Goal: Task Accomplishment & Management: Use online tool/utility

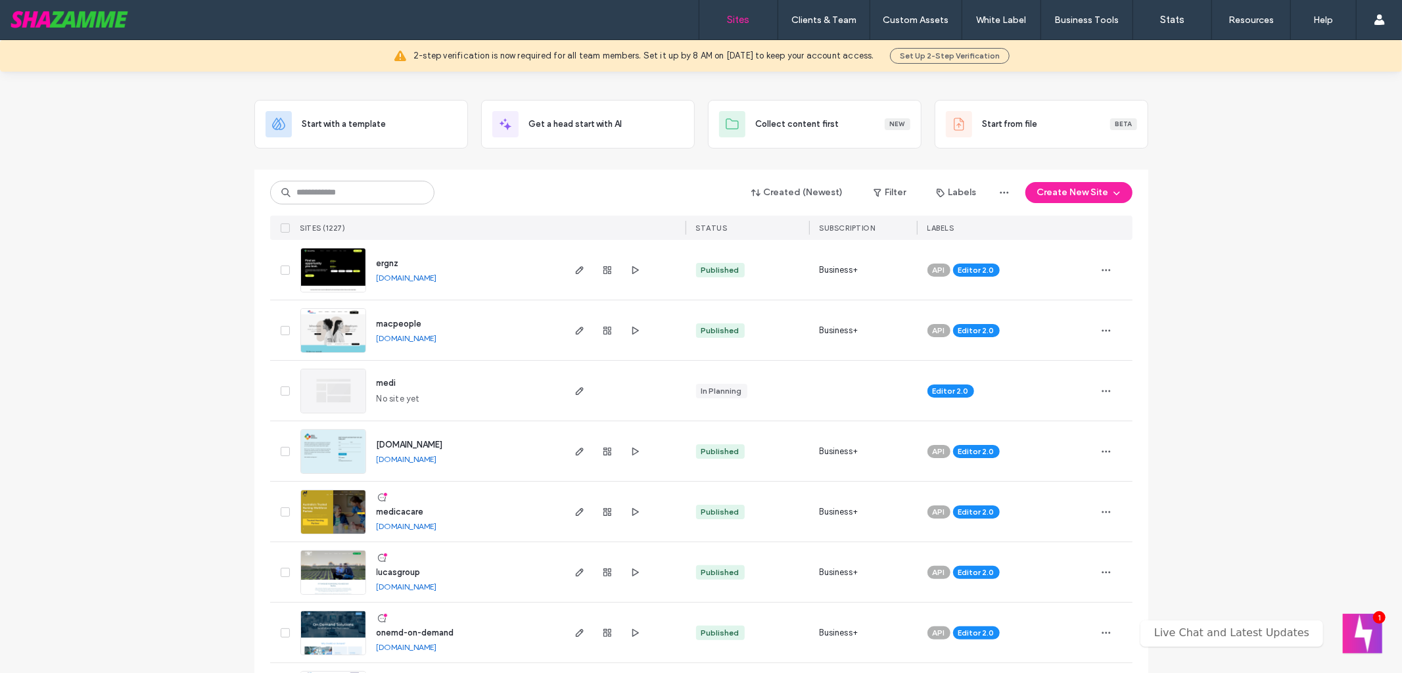
scroll to position [54, 0]
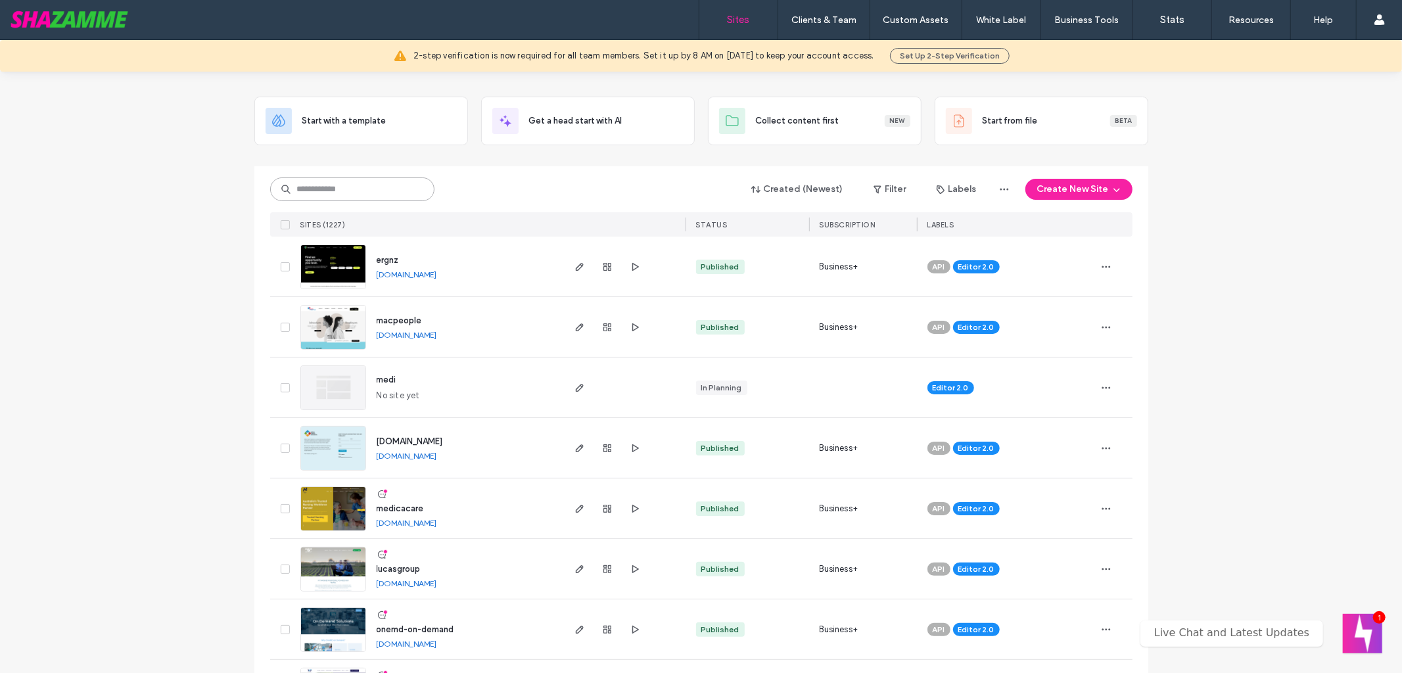
click at [340, 193] on input at bounding box center [352, 190] width 164 height 24
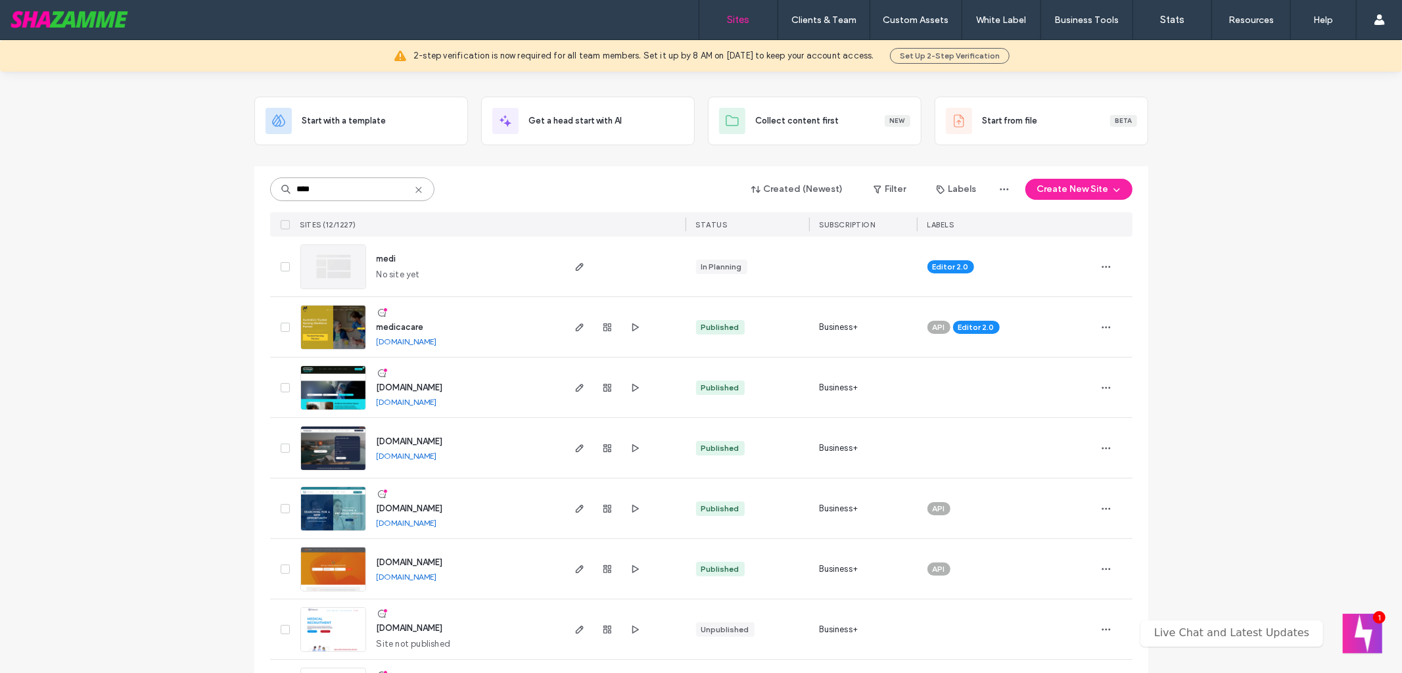
type input "****"
click at [340, 444] on img at bounding box center [333, 471] width 64 height 89
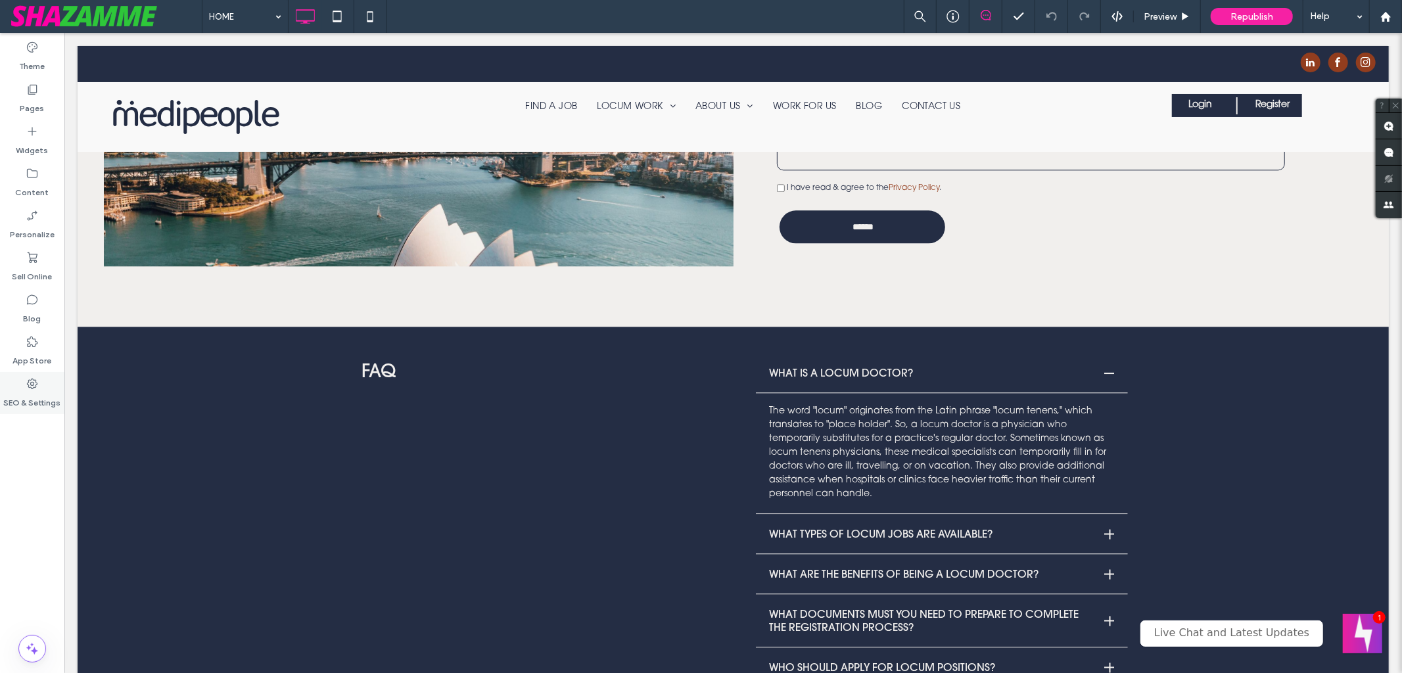
click at [40, 386] on div "SEO & Settings" at bounding box center [32, 393] width 64 height 42
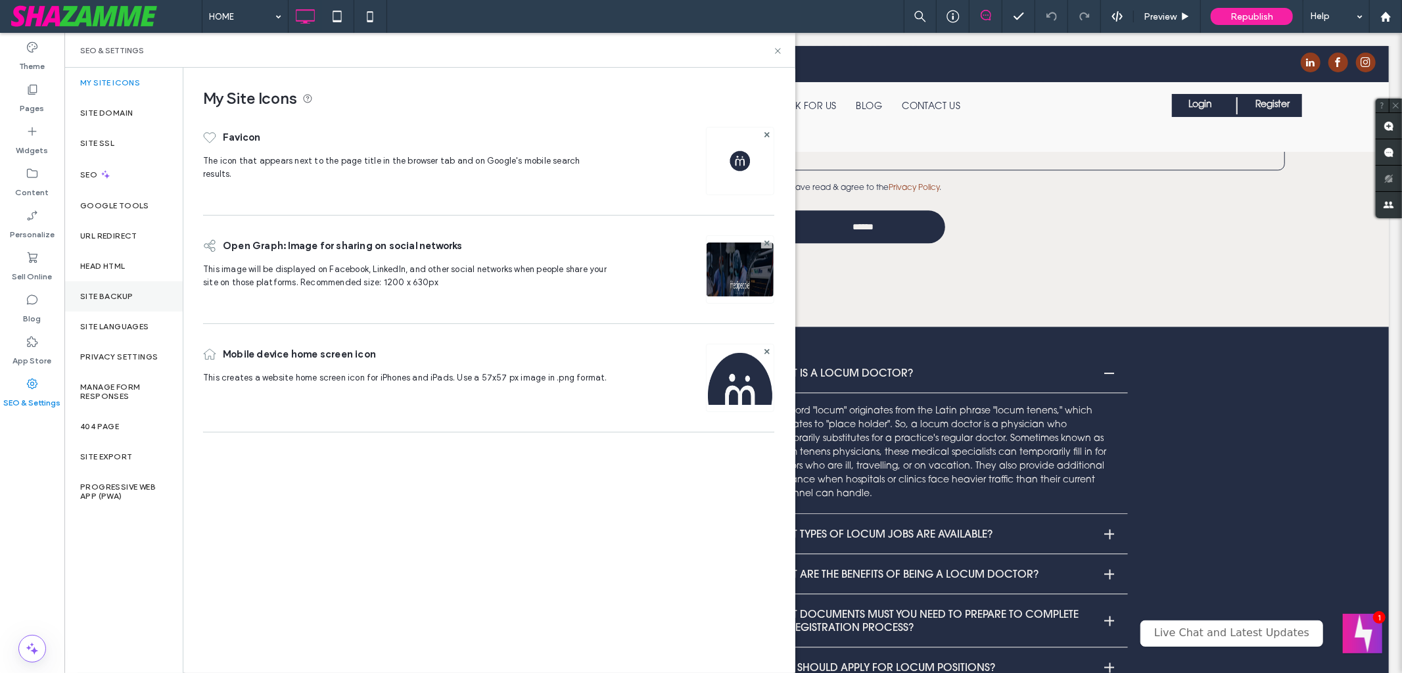
click at [116, 294] on label "Site Backup" at bounding box center [106, 296] width 53 height 9
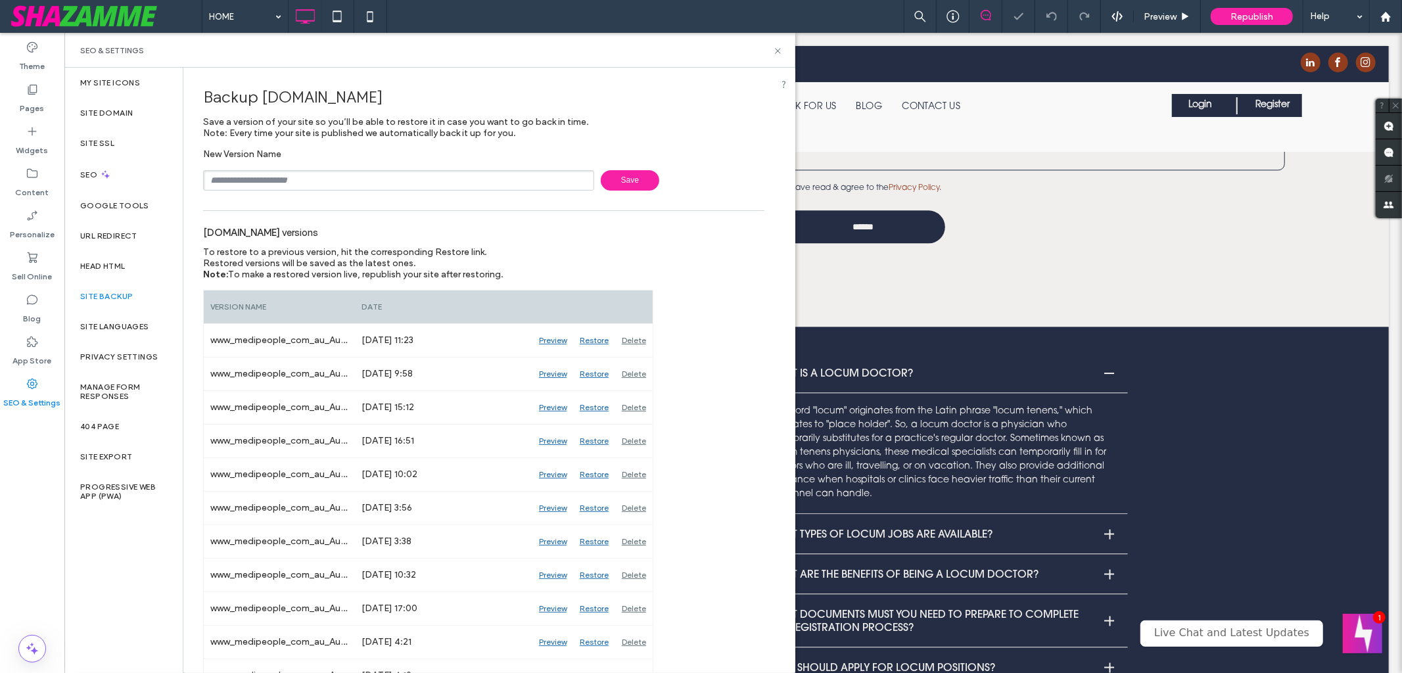
click at [354, 173] on input "text" at bounding box center [398, 180] width 391 height 20
type input "**********"
click at [620, 181] on span "Save" at bounding box center [630, 180] width 59 height 20
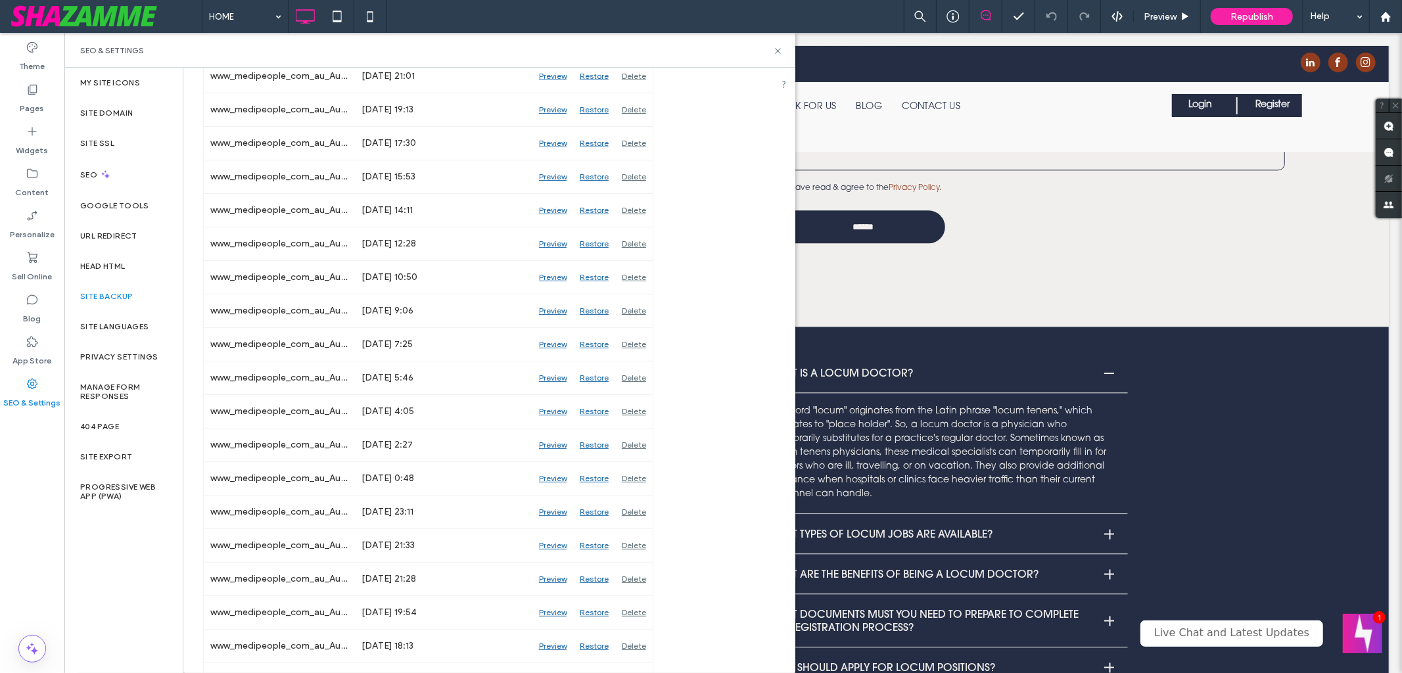
scroll to position [1430, 0]
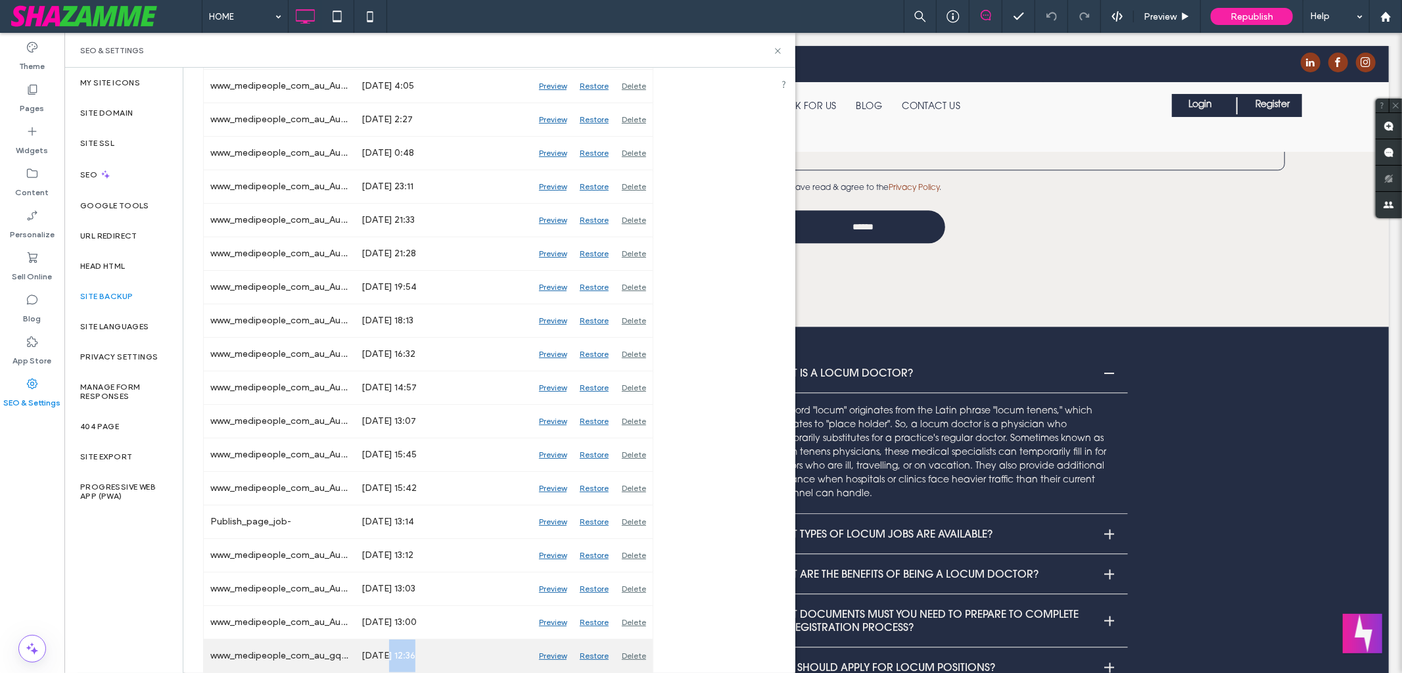
drag, startPoint x: 383, startPoint y: 657, endPoint x: 415, endPoint y: 657, distance: 32.9
click at [415, 657] on div "Feb 18, 2025 12:36" at bounding box center [444, 656] width 178 height 33
click at [557, 655] on div "Preview" at bounding box center [553, 656] width 41 height 33
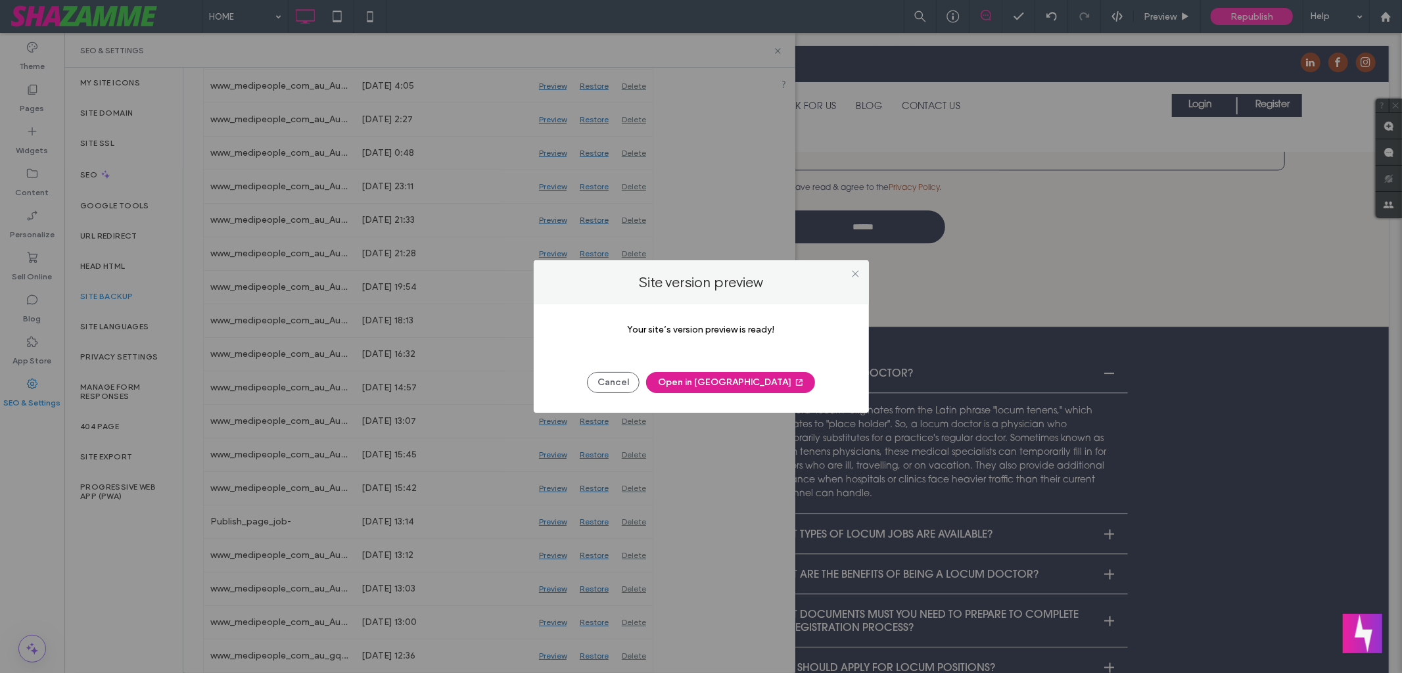
click at [736, 377] on button "Open in New Tab" at bounding box center [730, 382] width 169 height 21
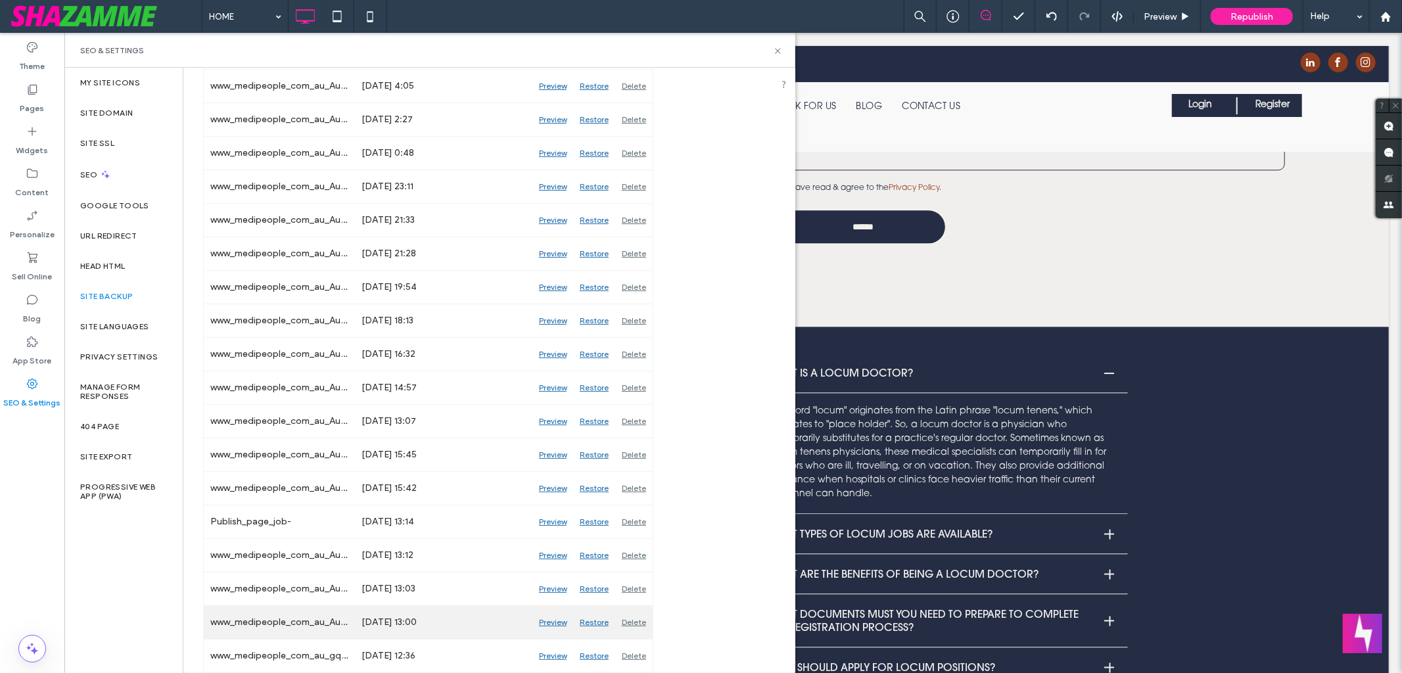
click at [550, 622] on div "Preview" at bounding box center [553, 622] width 41 height 33
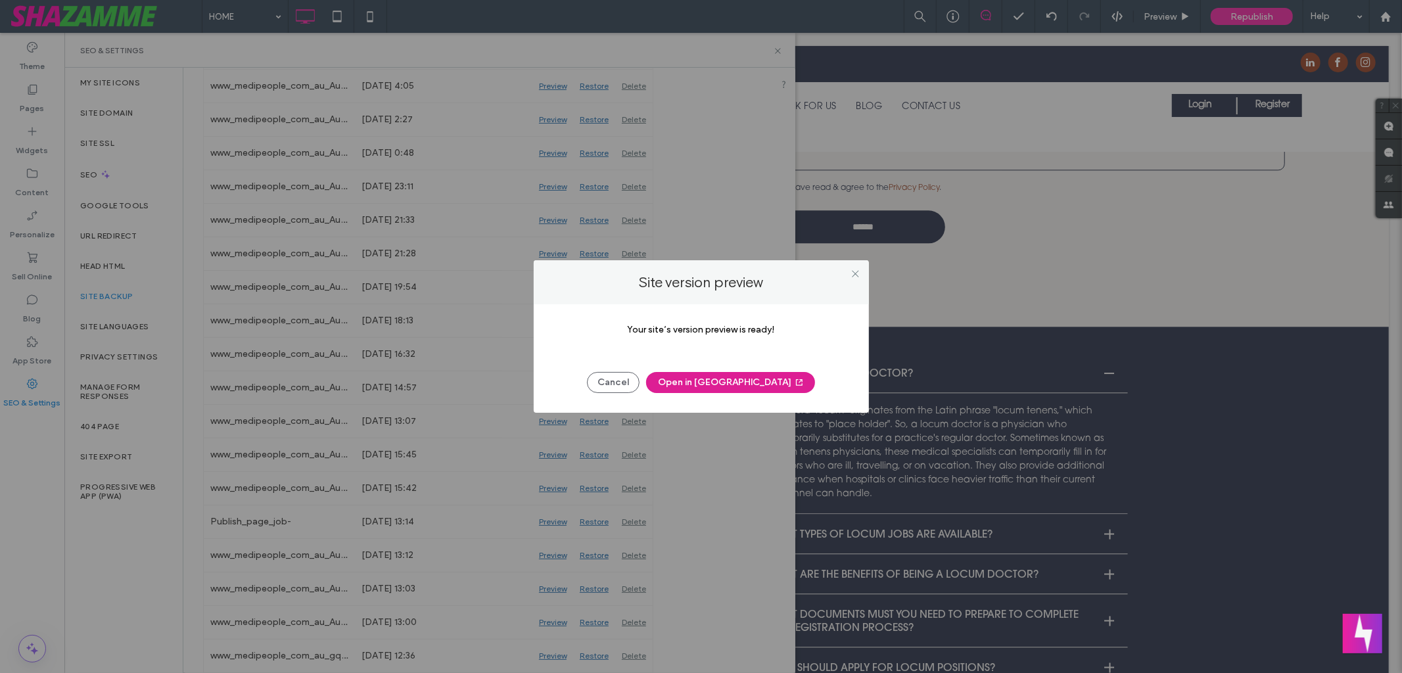
click at [719, 377] on button "Open in New Tab" at bounding box center [730, 382] width 169 height 21
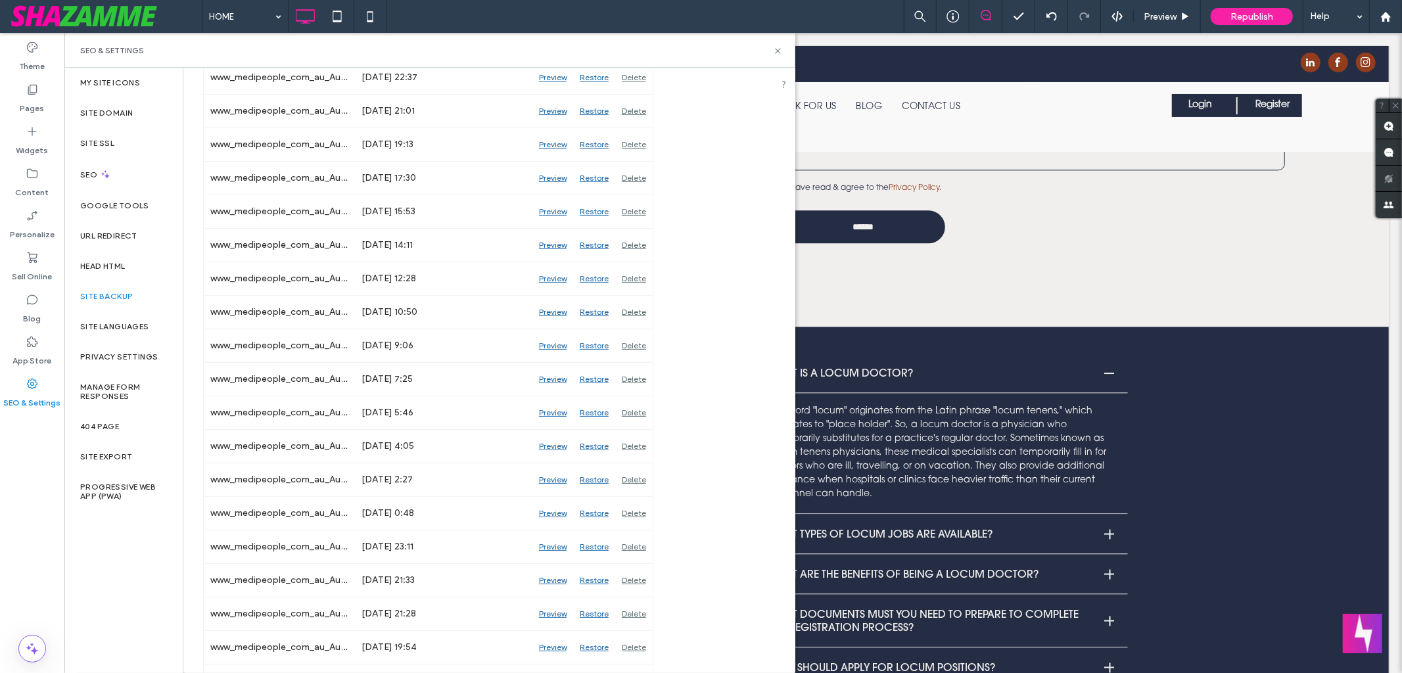
scroll to position [1064, 0]
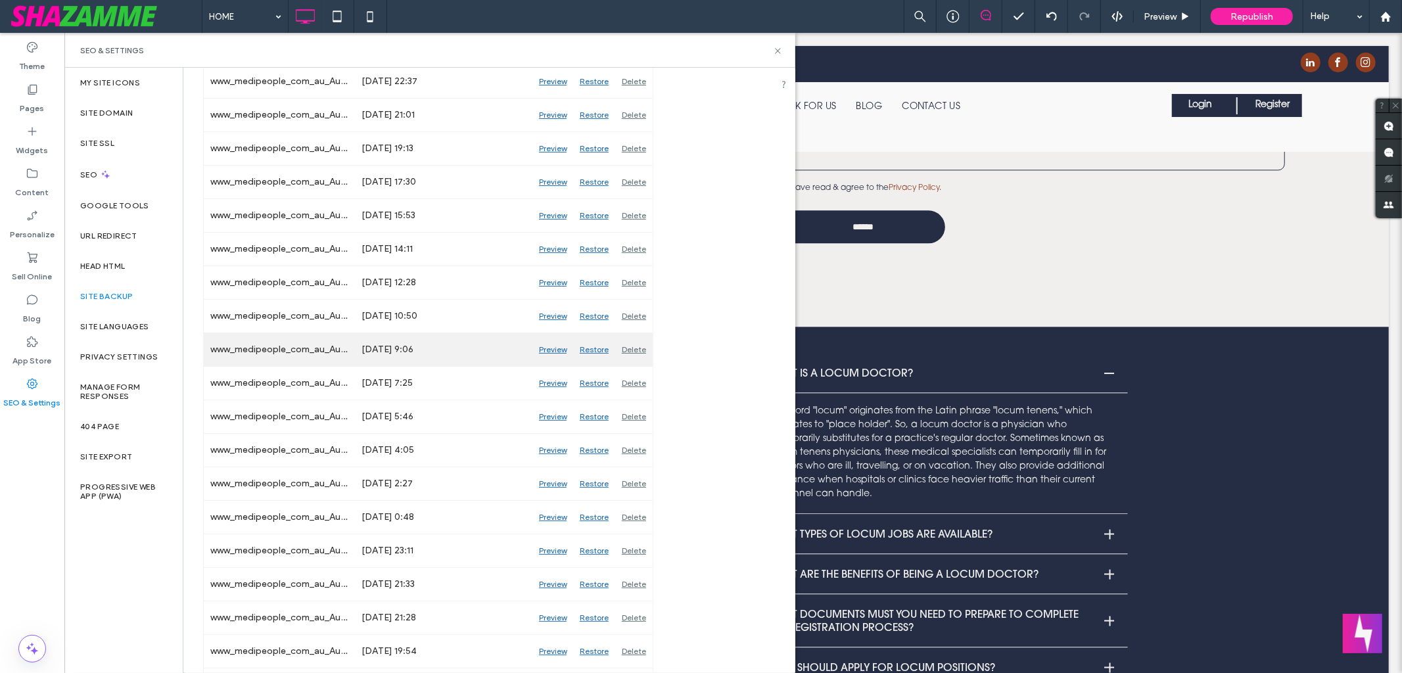
click at [560, 352] on div "Preview" at bounding box center [553, 349] width 41 height 33
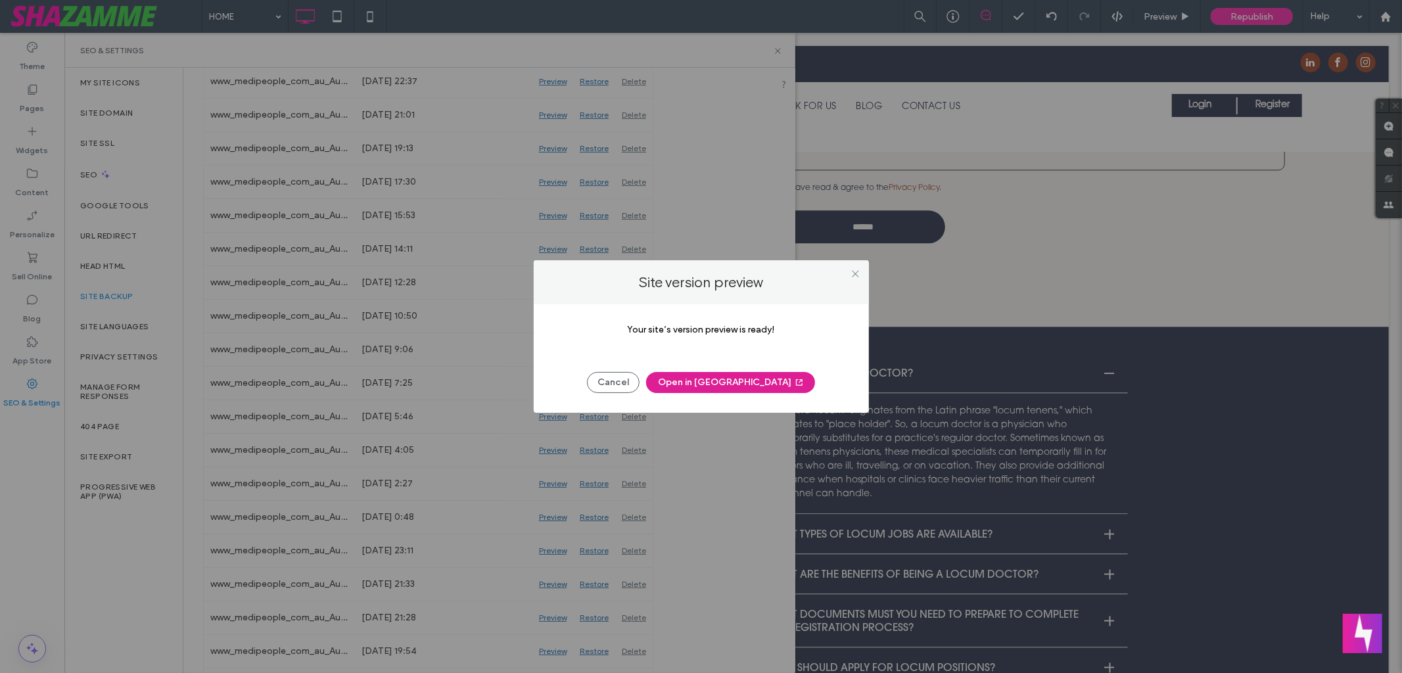
click at [728, 386] on button "Open in New Tab" at bounding box center [730, 382] width 169 height 21
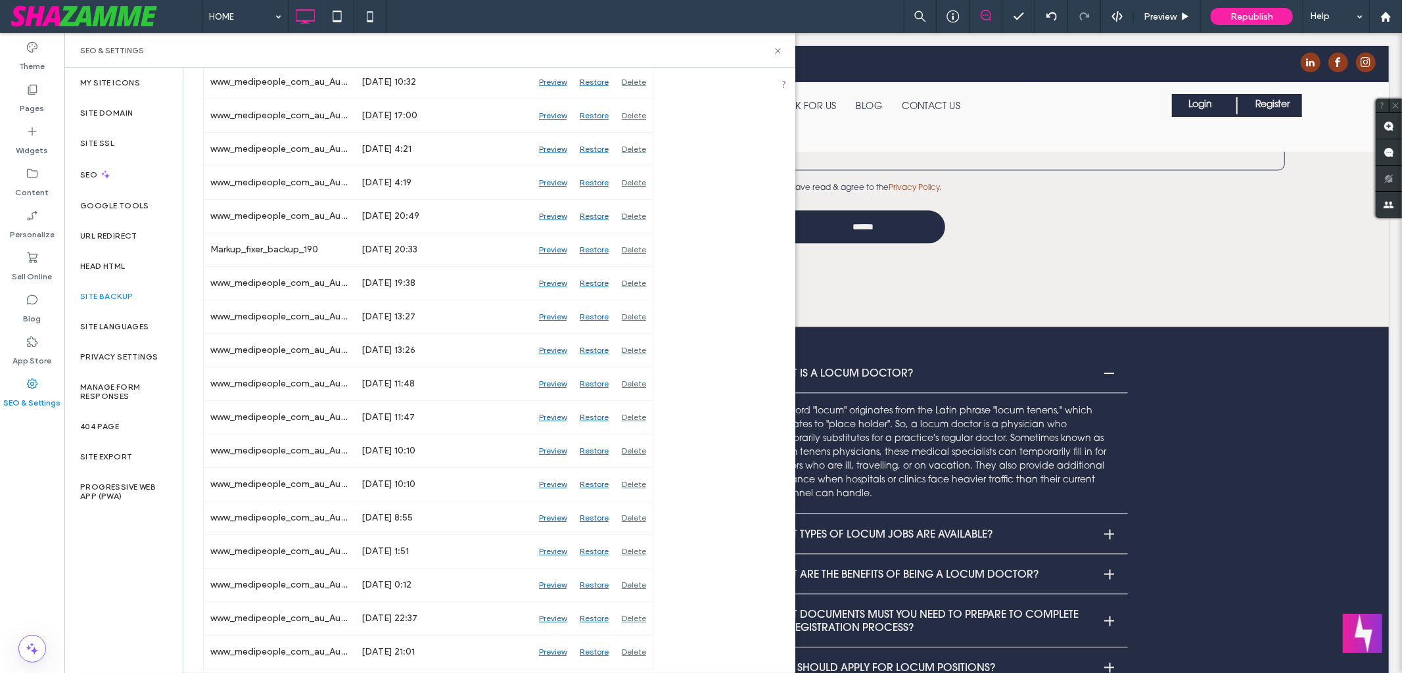
scroll to position [507, 0]
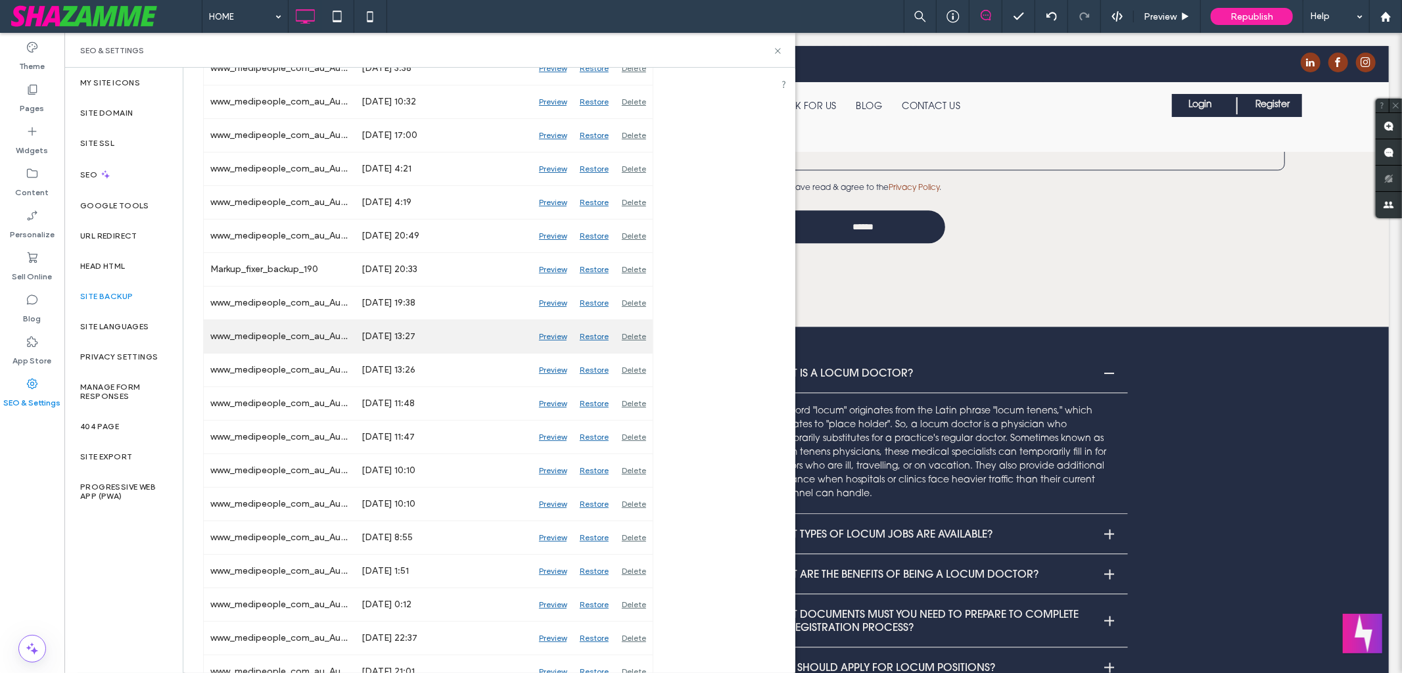
click at [554, 338] on div "Preview" at bounding box center [553, 336] width 41 height 33
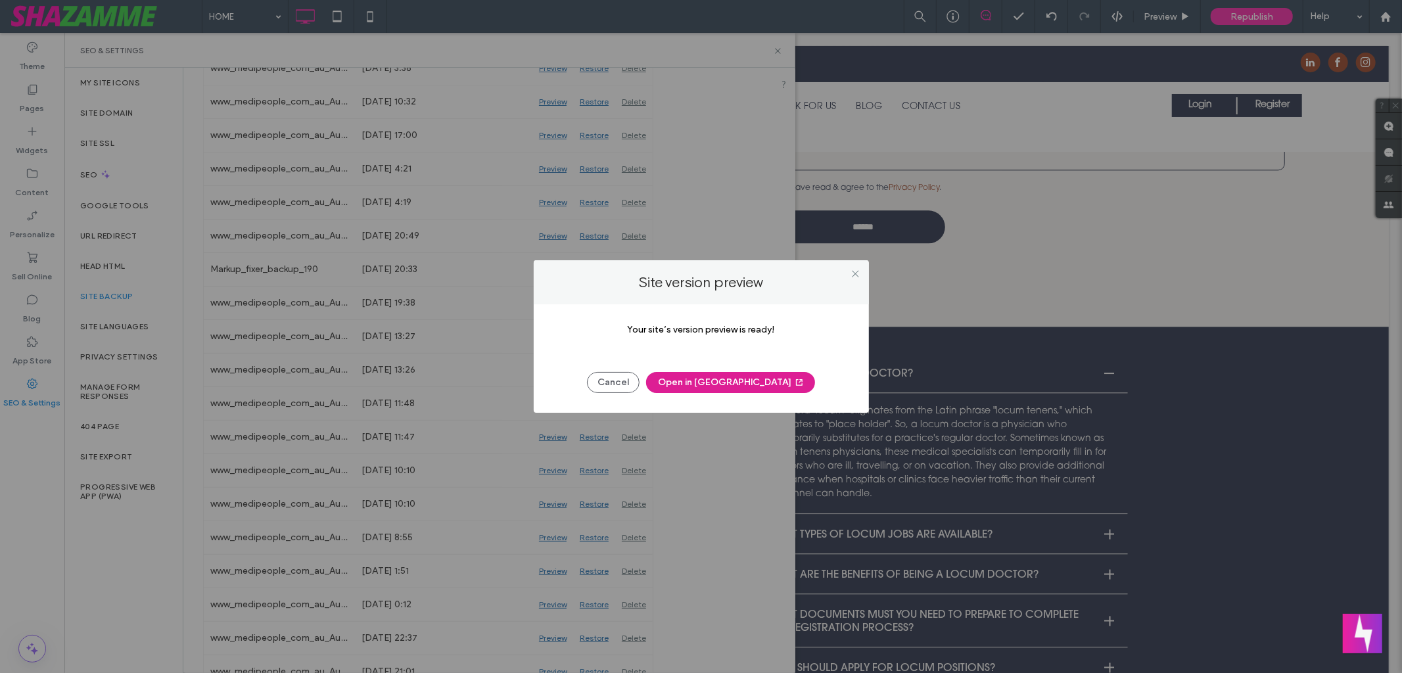
click at [730, 381] on button "Open in New Tab" at bounding box center [730, 382] width 169 height 21
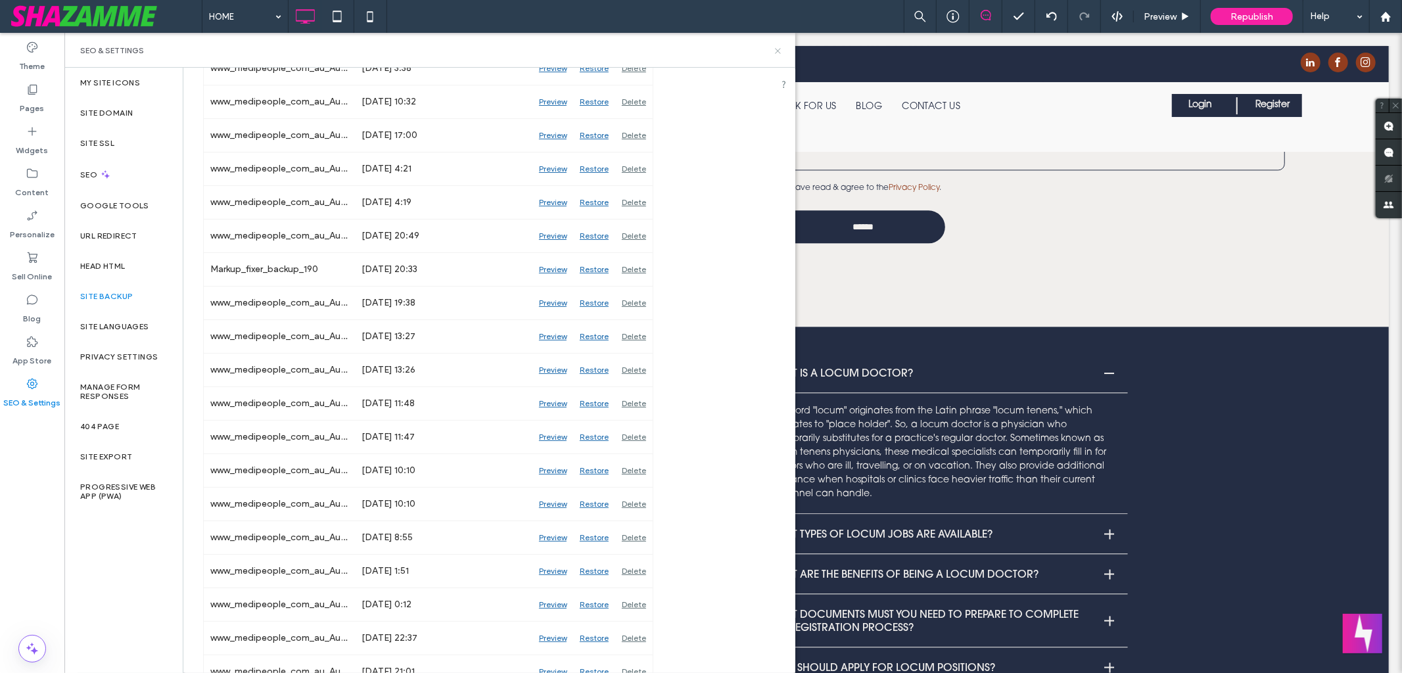
click at [777, 53] on icon at bounding box center [778, 51] width 10 height 10
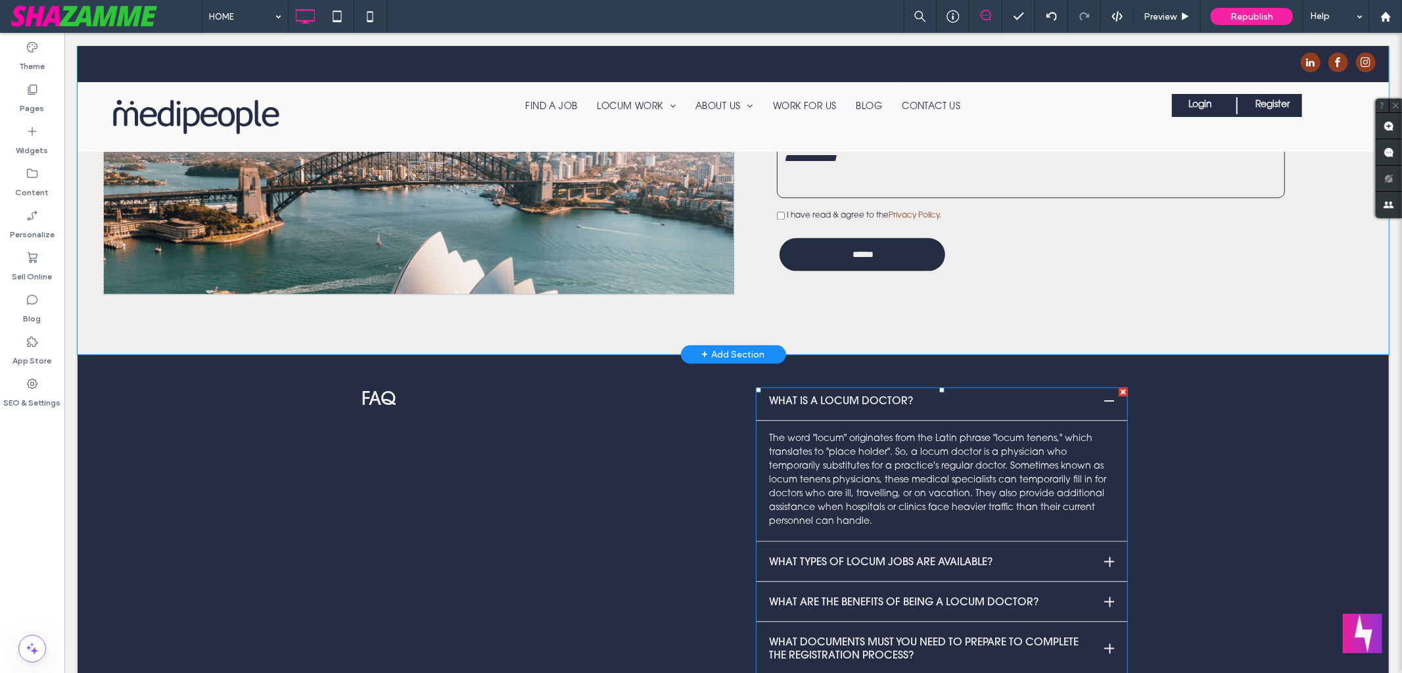
scroll to position [2519, 0]
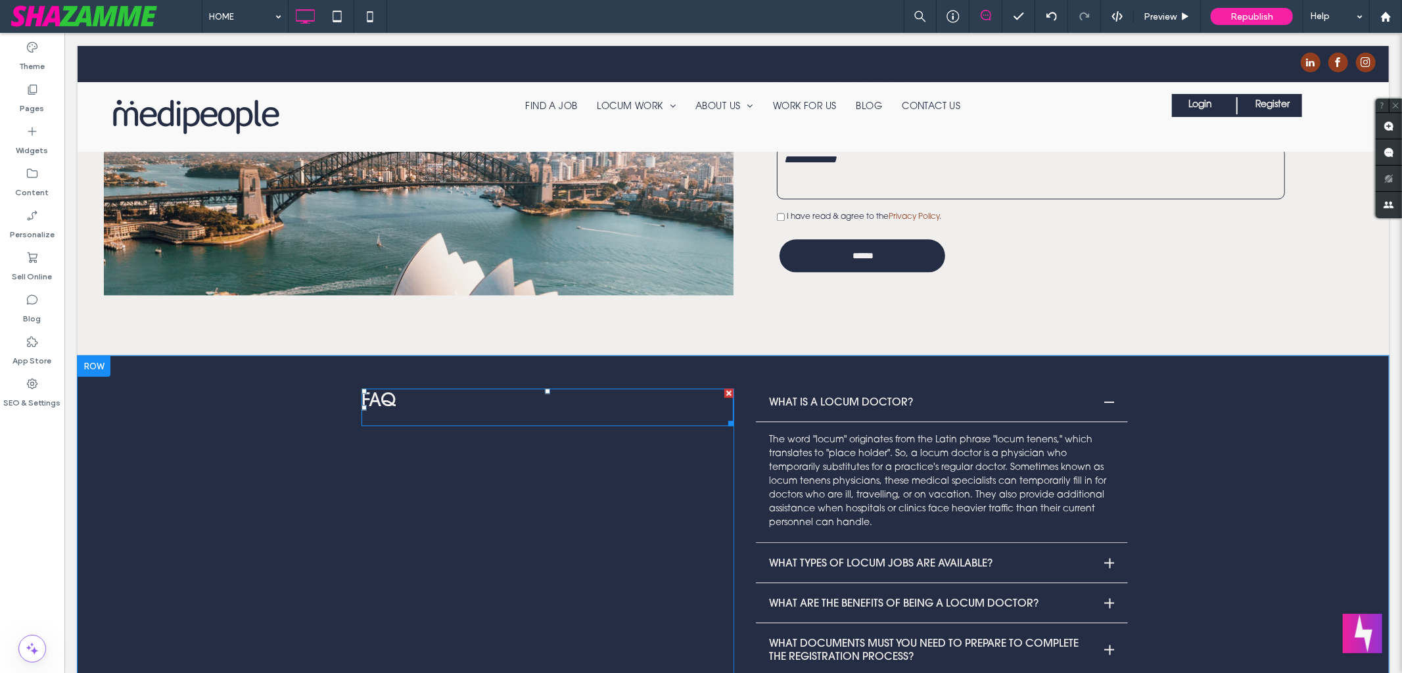
click at [724, 394] on div at bounding box center [728, 392] width 9 height 9
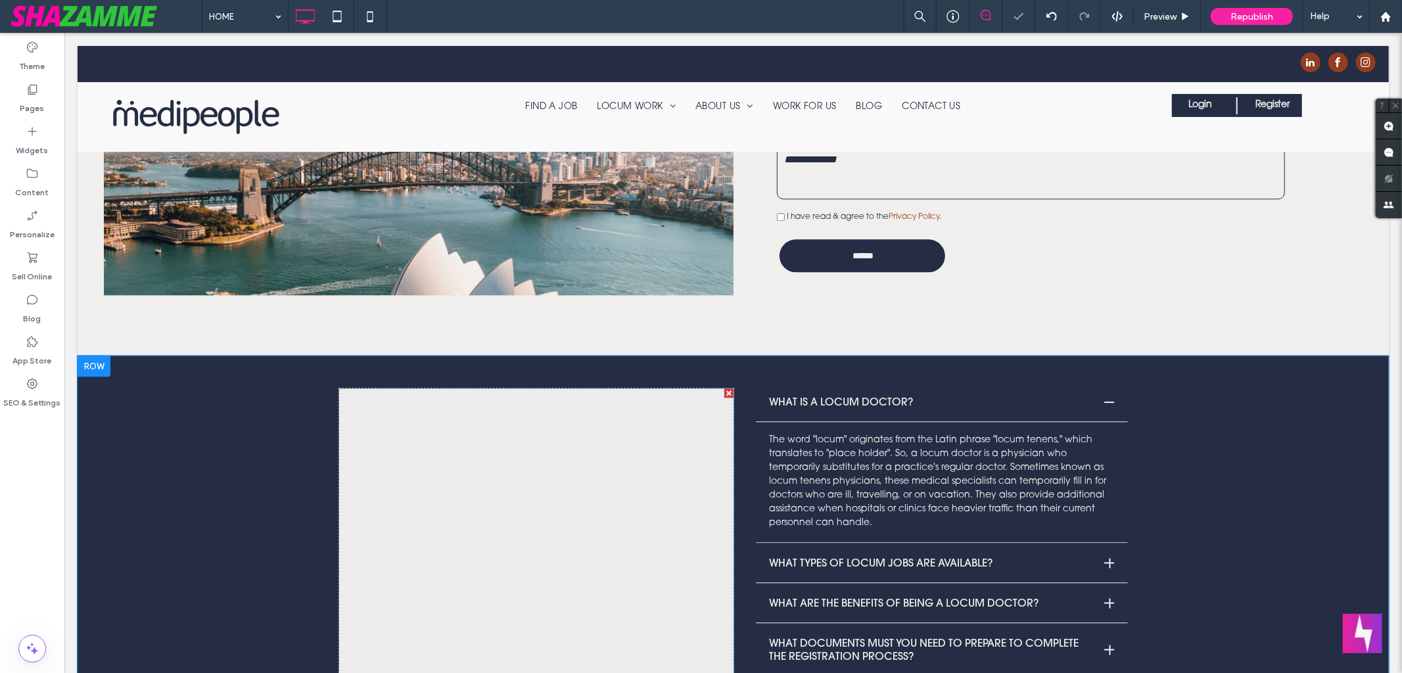
click at [724, 395] on div at bounding box center [728, 392] width 9 height 9
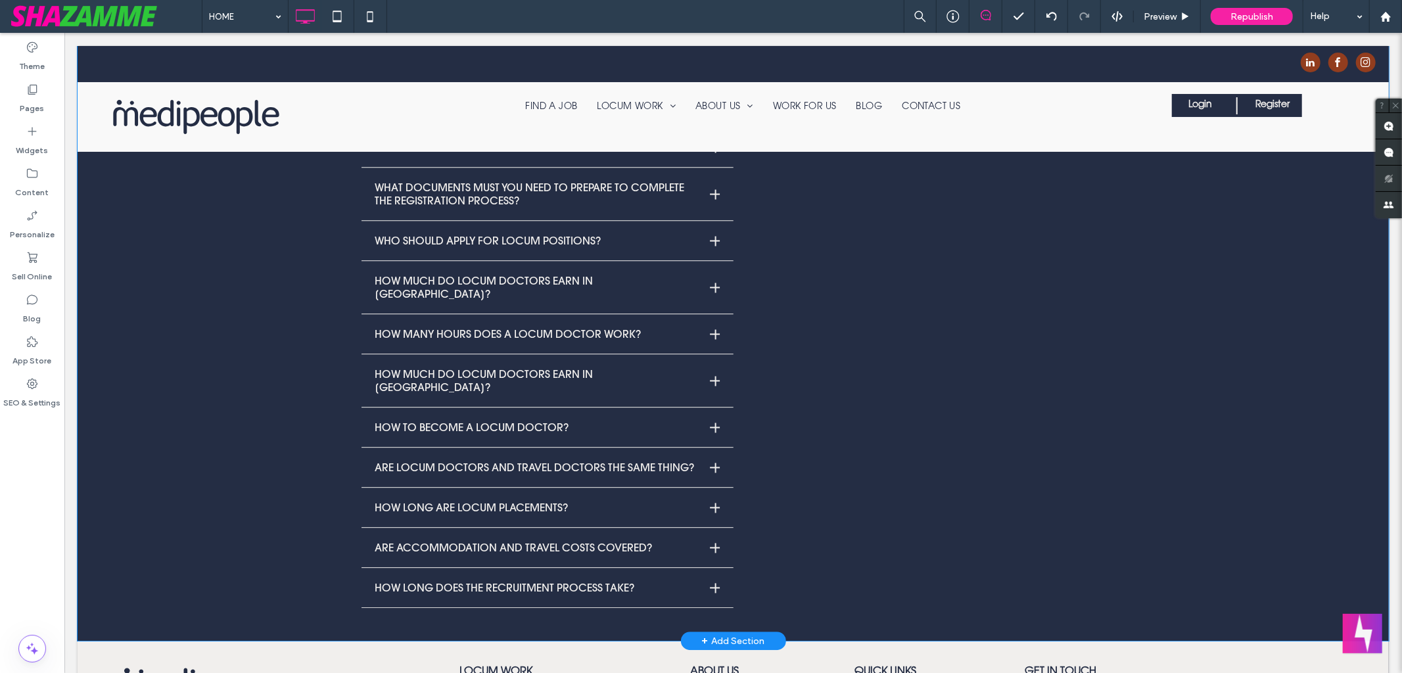
scroll to position [2978, 0]
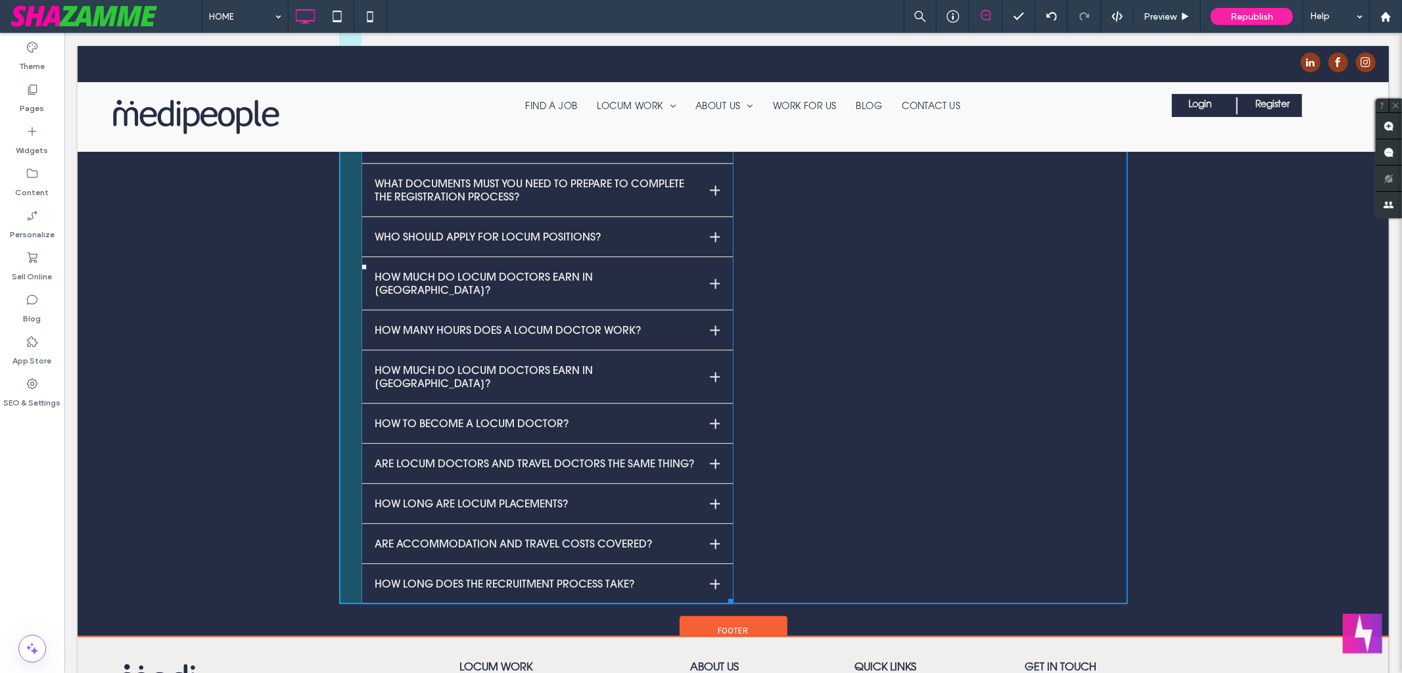
drag, startPoint x: 726, startPoint y: 576, endPoint x: 1120, endPoint y: 573, distance: 393.1
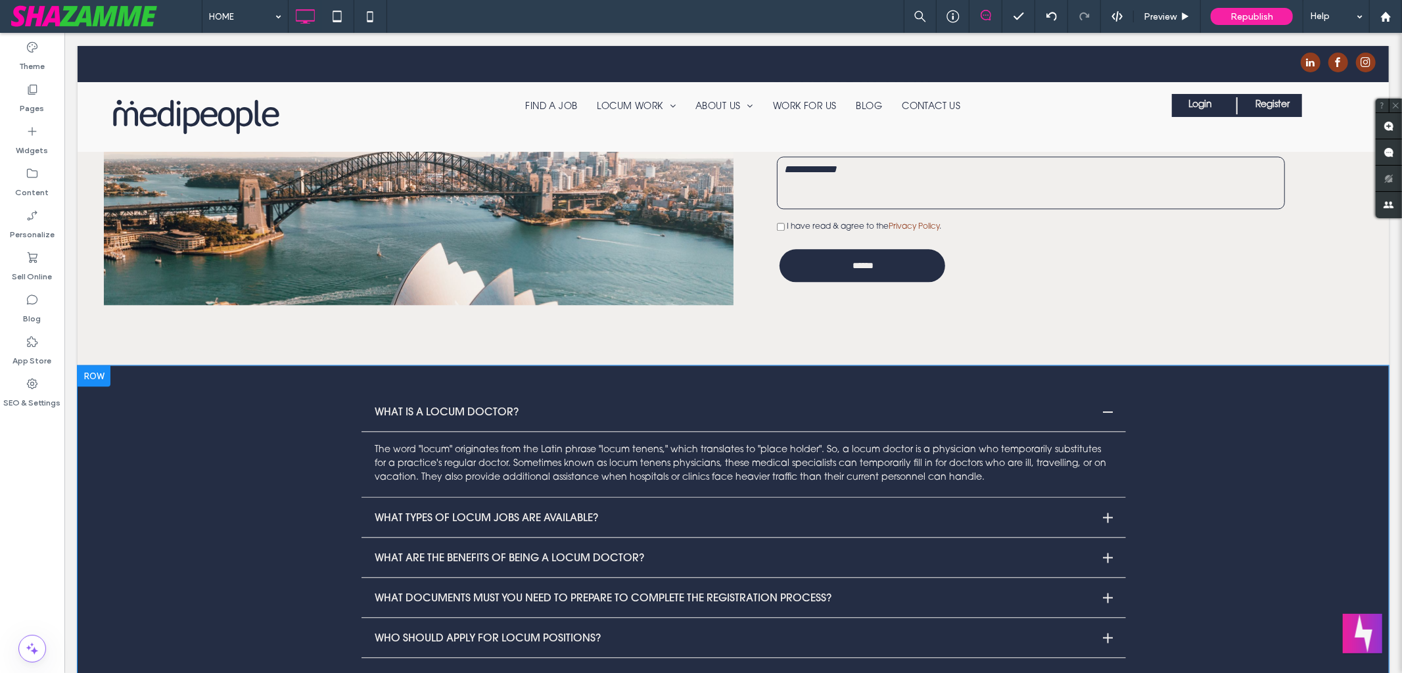
scroll to position [2507, 0]
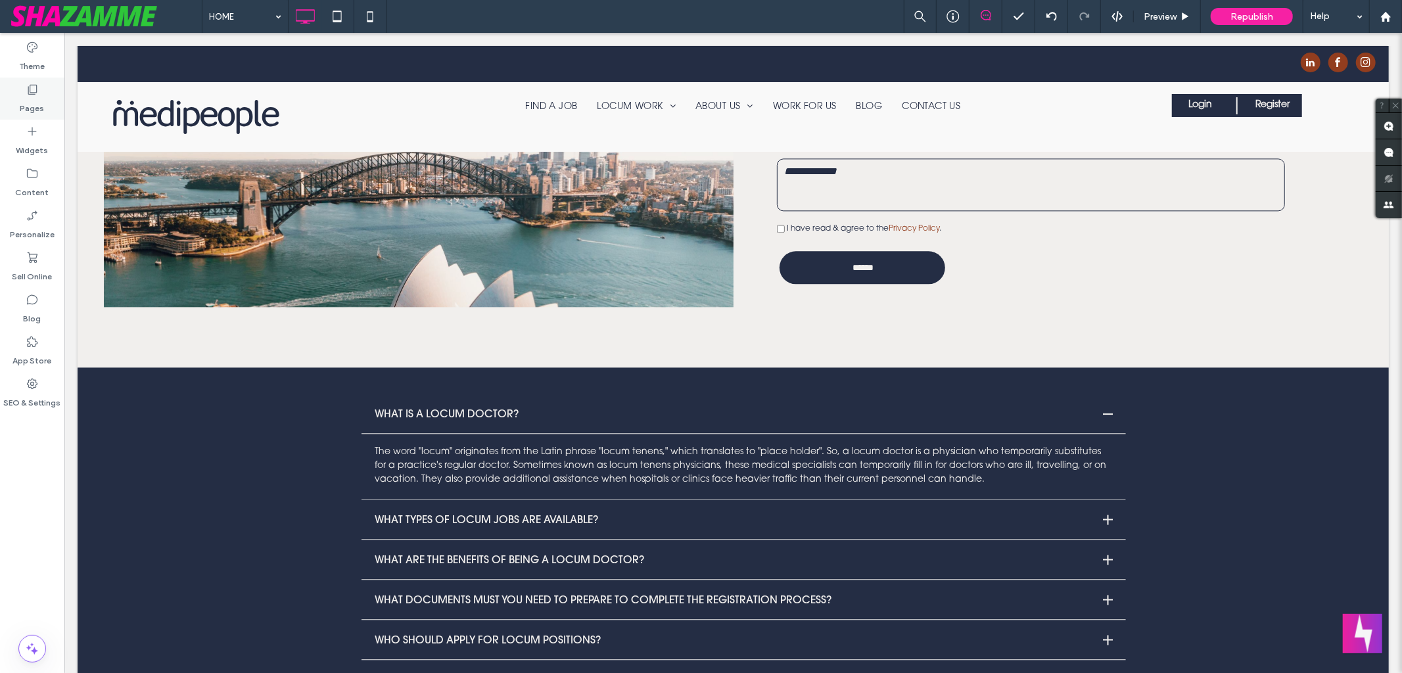
click at [33, 97] on label "Pages" at bounding box center [32, 105] width 24 height 18
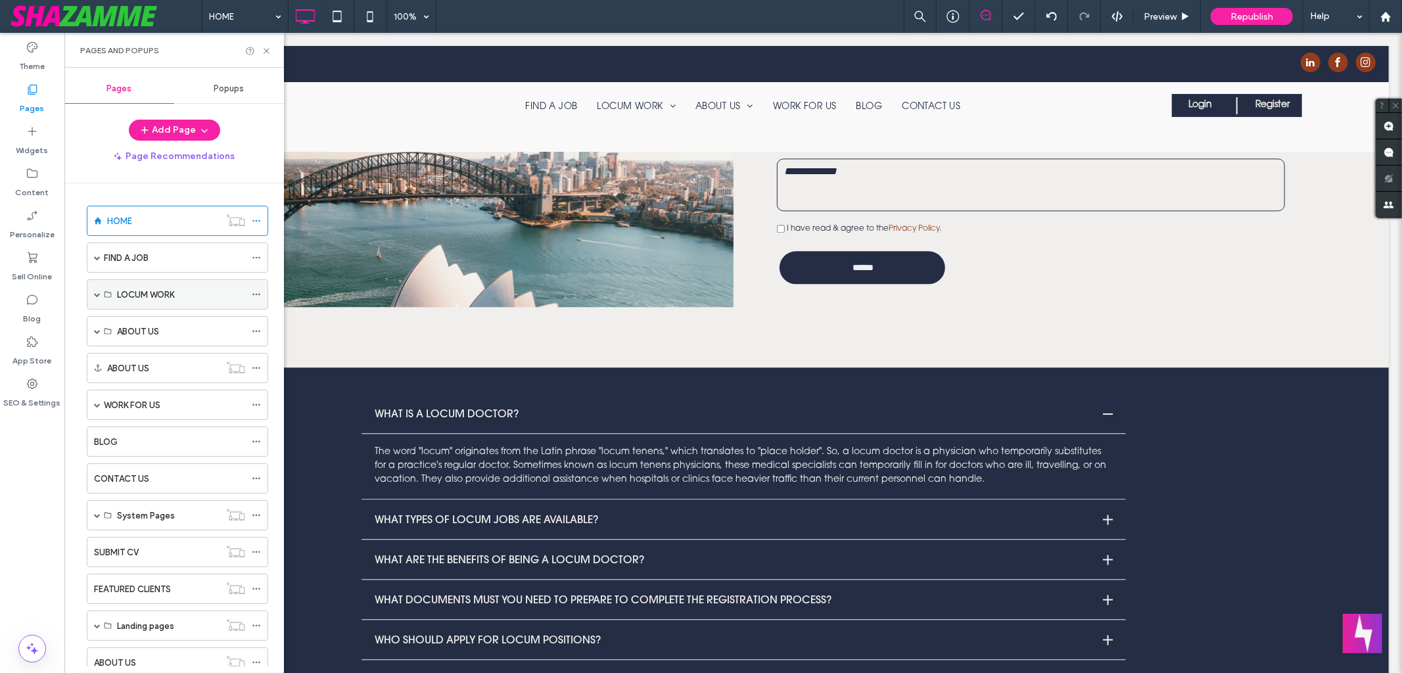
click at [98, 295] on span at bounding box center [97, 294] width 7 height 7
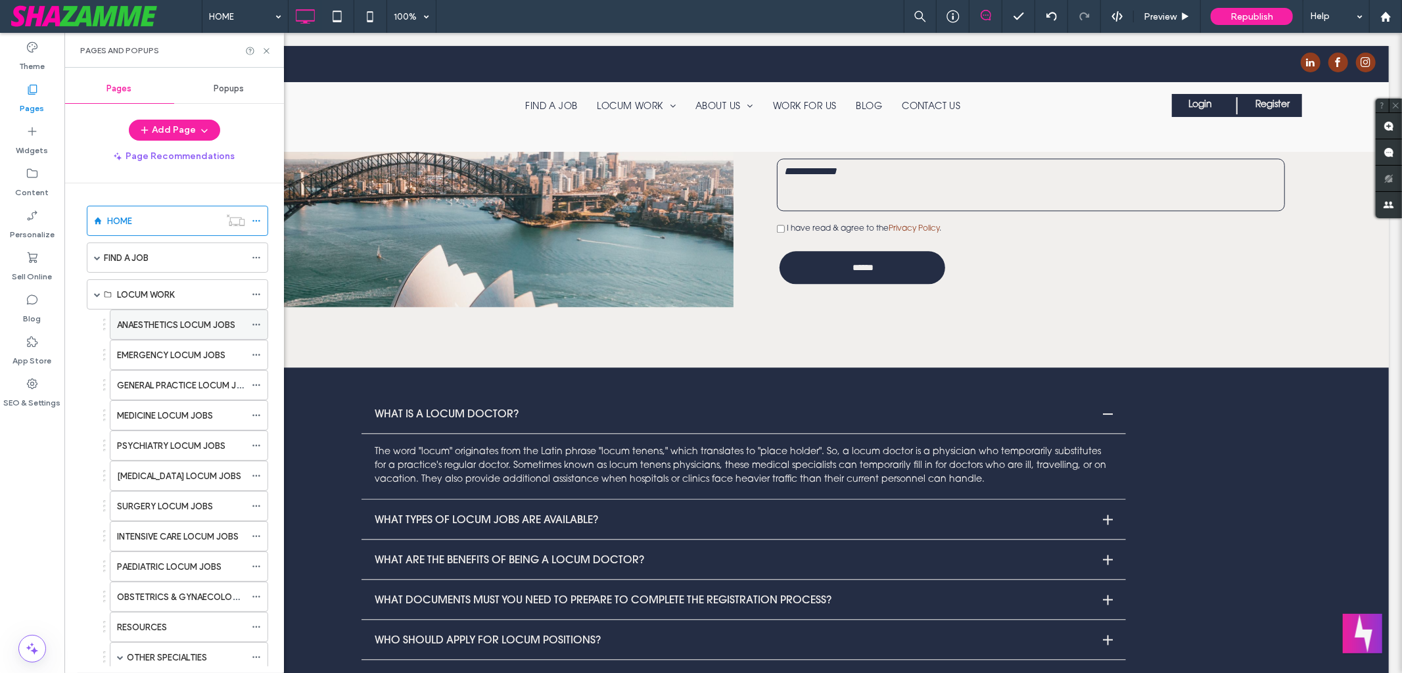
click at [170, 327] on label "ANAESTHETICS LOCUM JOBS" at bounding box center [176, 325] width 118 height 23
click at [267, 49] on use at bounding box center [266, 50] width 5 height 5
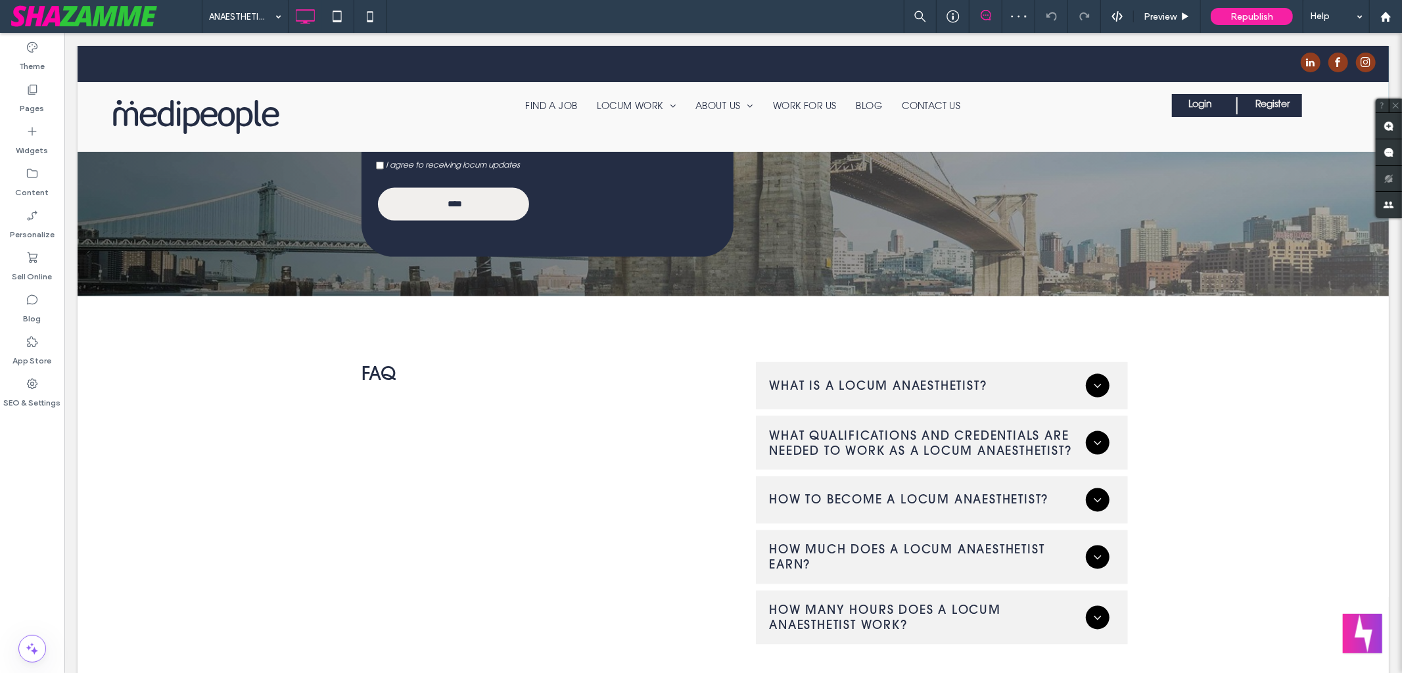
scroll to position [1717, 0]
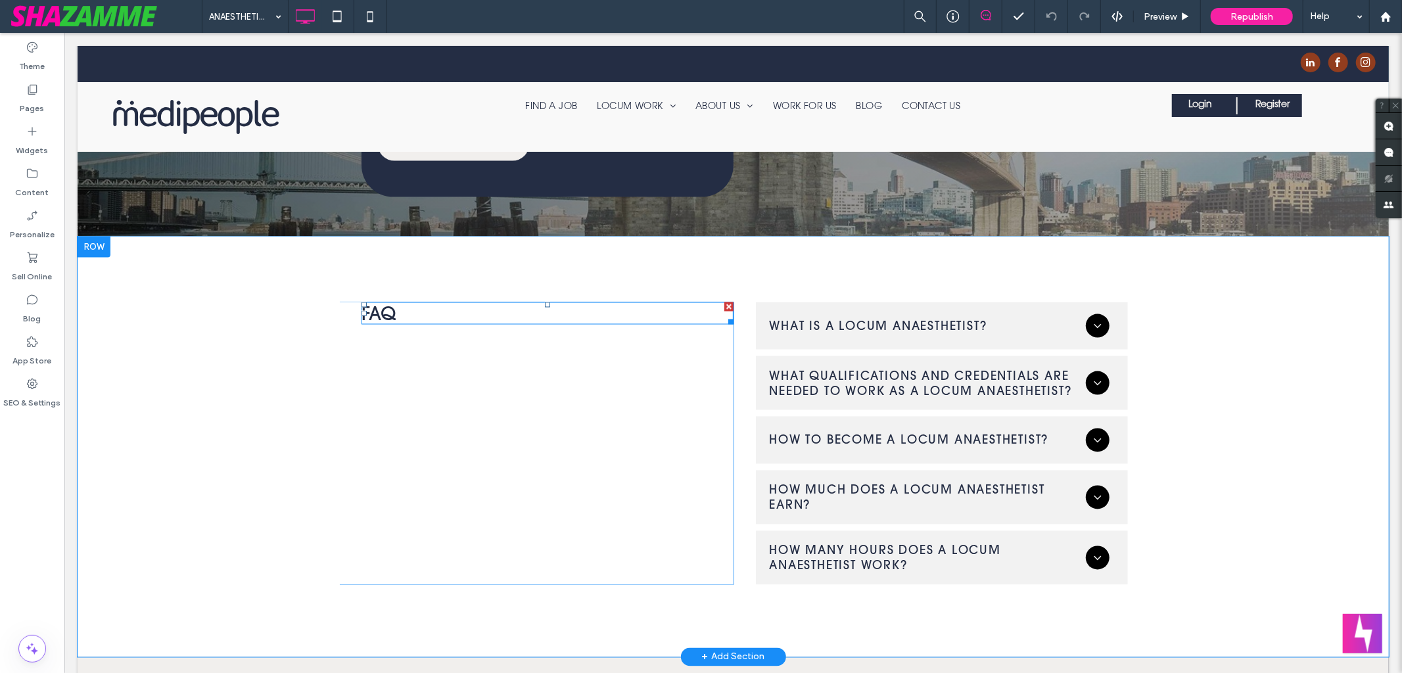
click at [724, 302] on div at bounding box center [728, 306] width 9 height 9
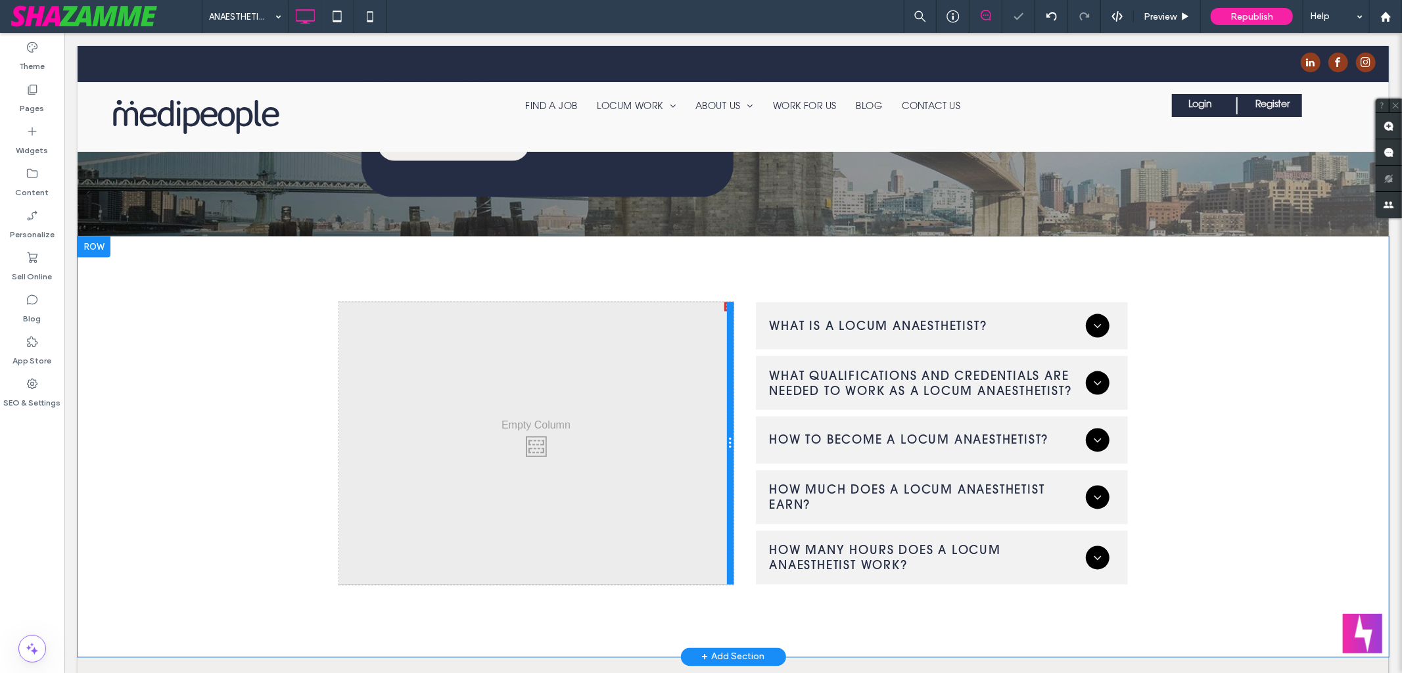
click at [726, 302] on div at bounding box center [729, 443] width 7 height 283
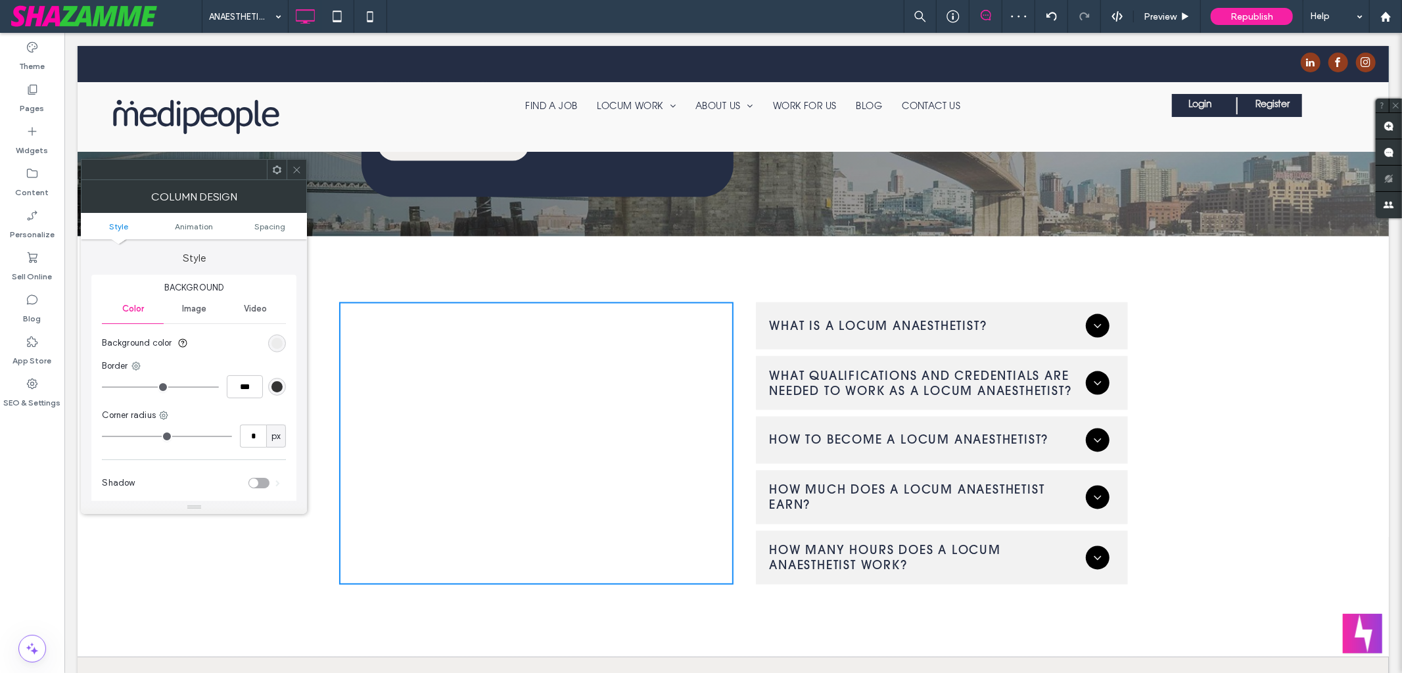
drag, startPoint x: 293, startPoint y: 170, endPoint x: 306, endPoint y: 170, distance: 13.8
click at [293, 170] on icon at bounding box center [297, 170] width 10 height 10
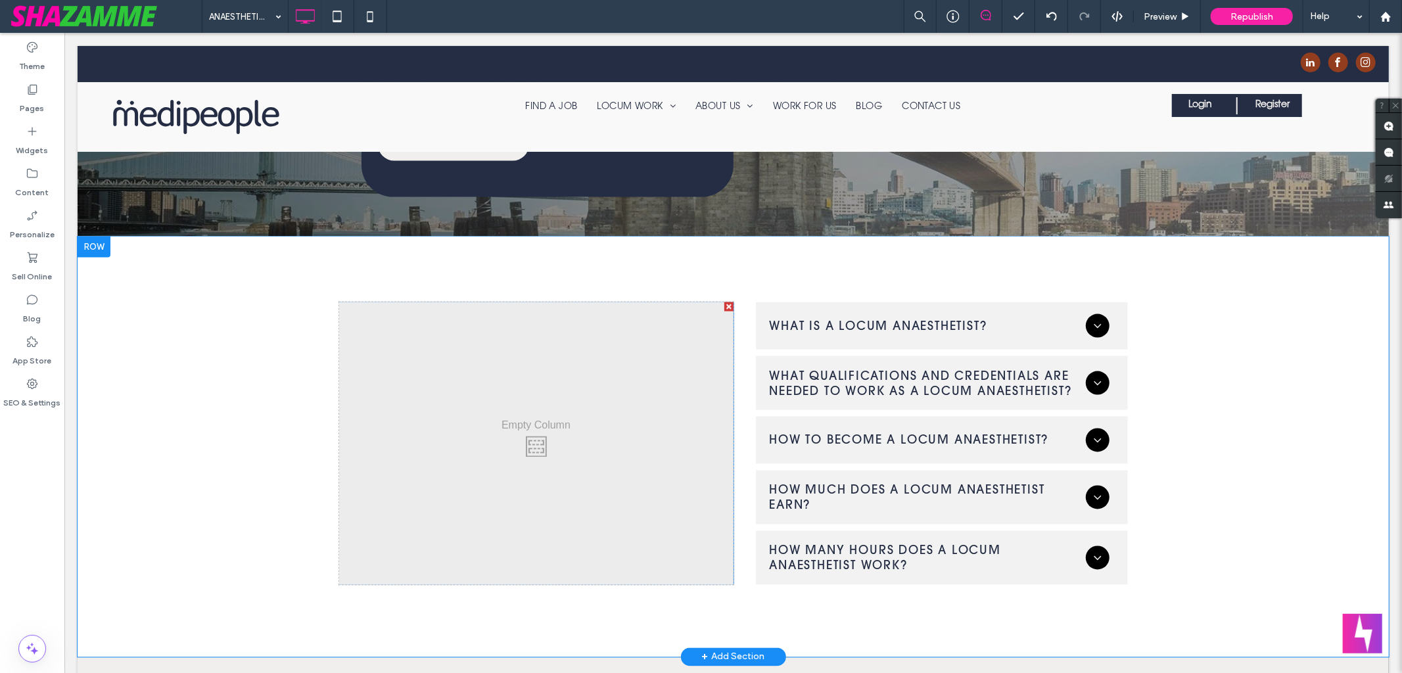
click at [724, 302] on div at bounding box center [728, 306] width 9 height 9
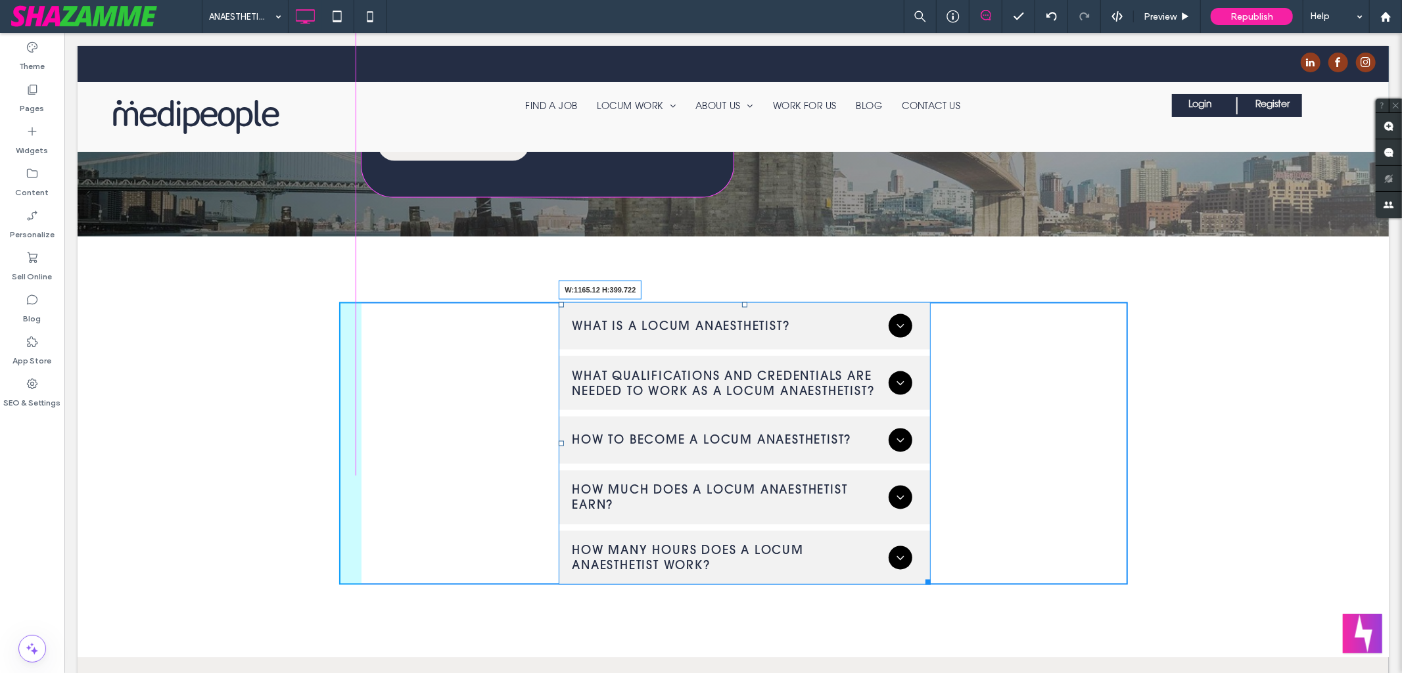
drag, startPoint x: 923, startPoint y: 483, endPoint x: 1122, endPoint y: 481, distance: 199.2
click at [1122, 481] on div "What is a Locum Anaesthetist? A Locum Anaesthetist is a temporary or contract a…" at bounding box center [733, 446] width 1312 height 421
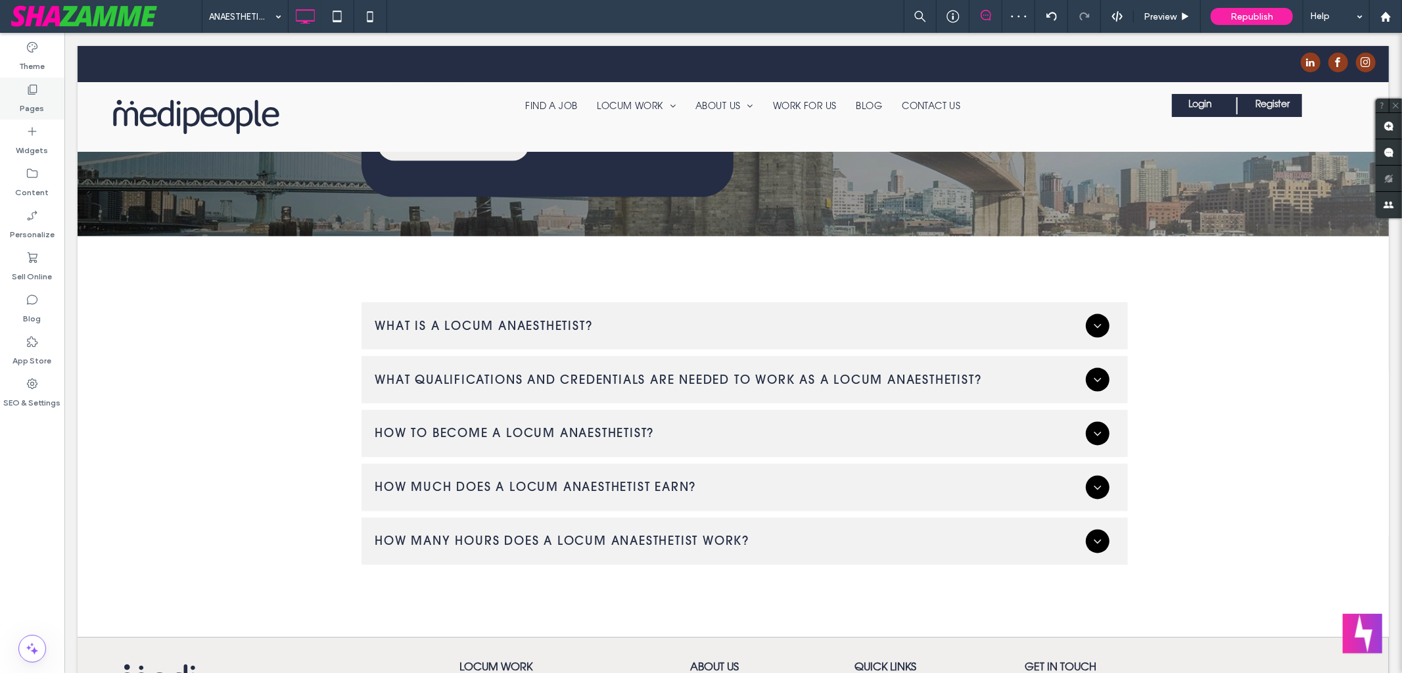
click at [28, 93] on use at bounding box center [32, 90] width 9 height 10
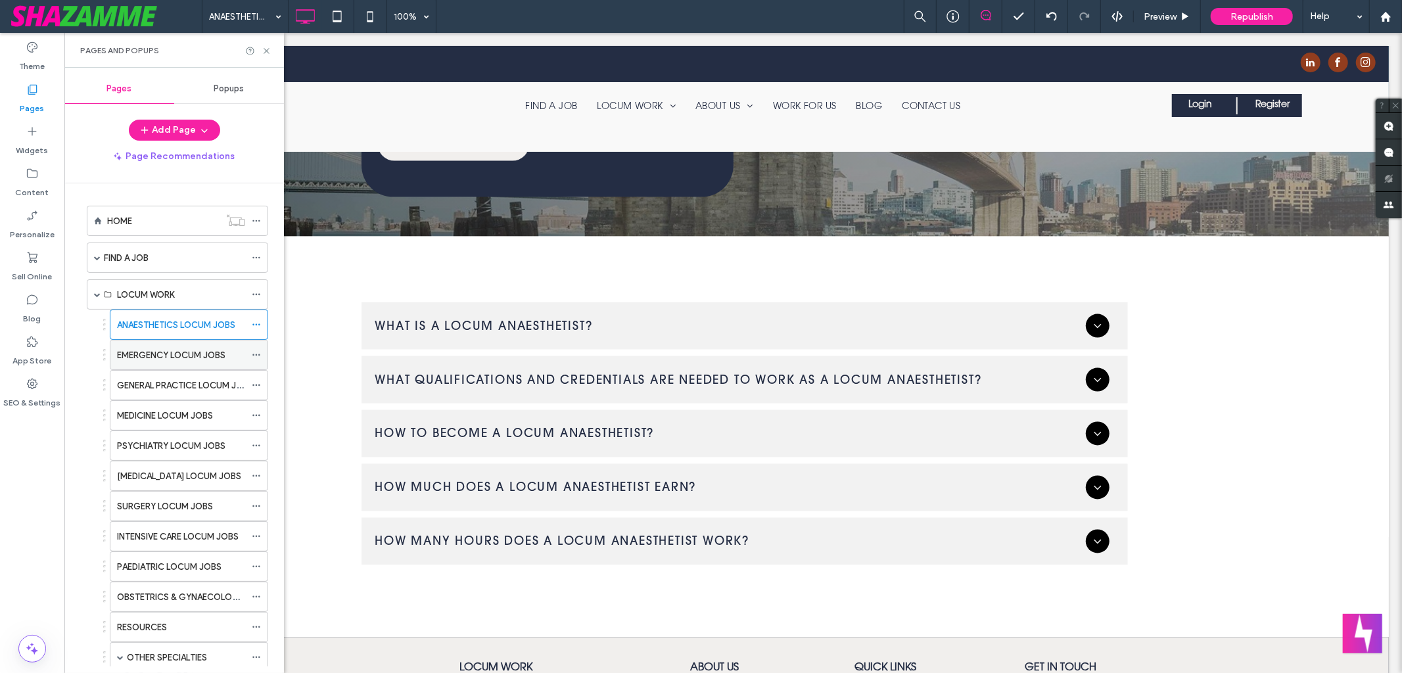
click at [170, 357] on label "EMERGENCY LOCUM JOBS" at bounding box center [171, 355] width 108 height 23
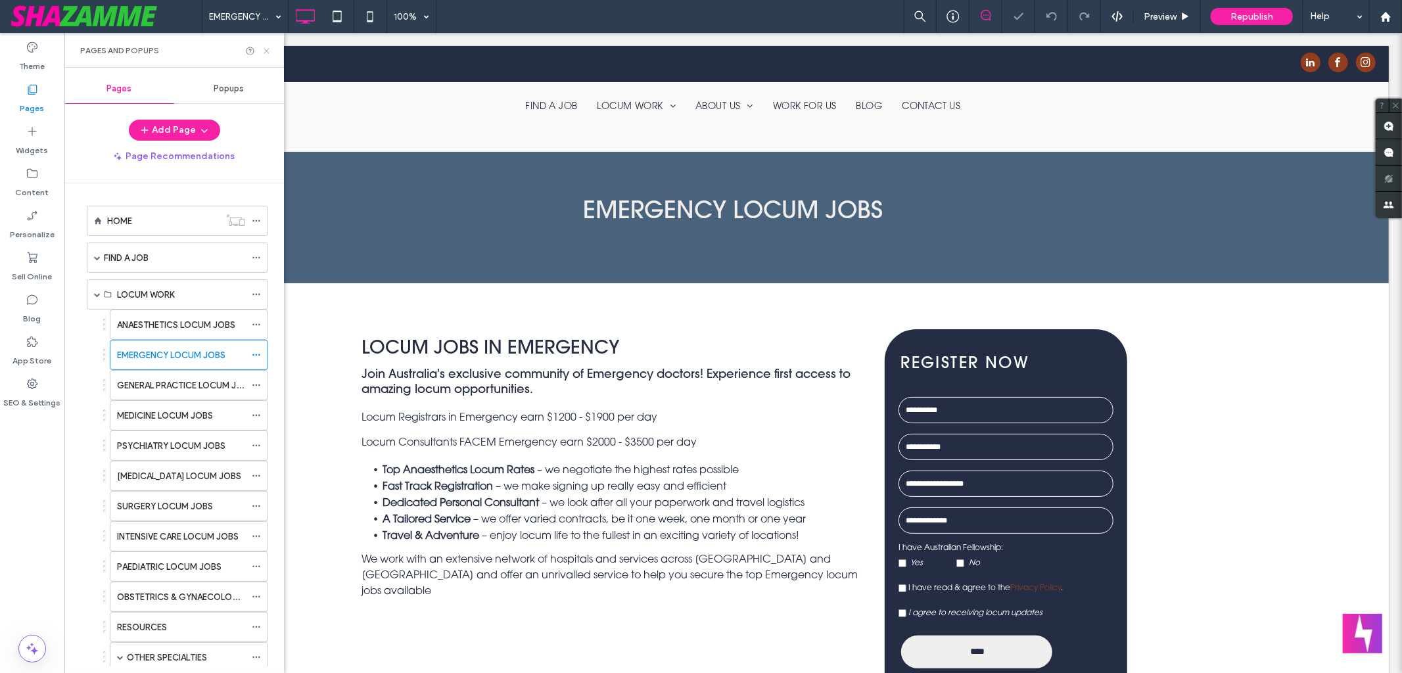
click at [268, 49] on icon at bounding box center [267, 51] width 10 height 10
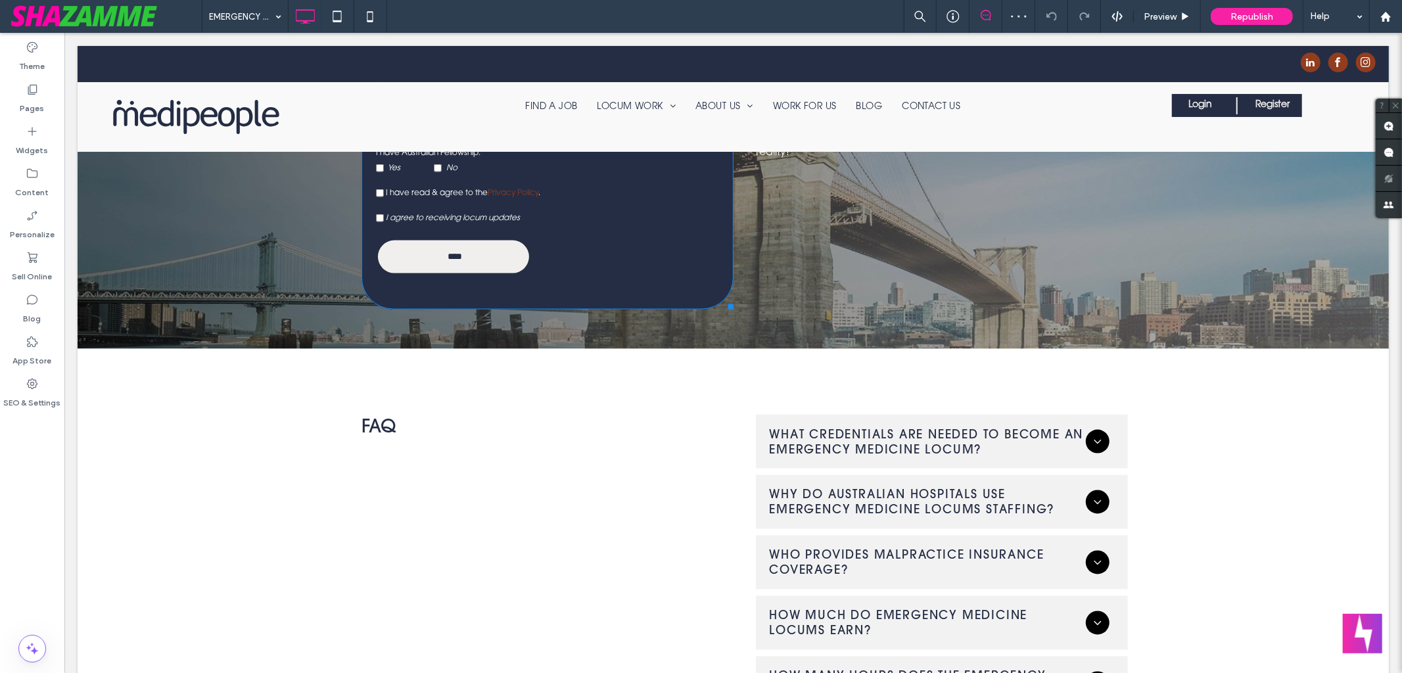
scroll to position [1750, 0]
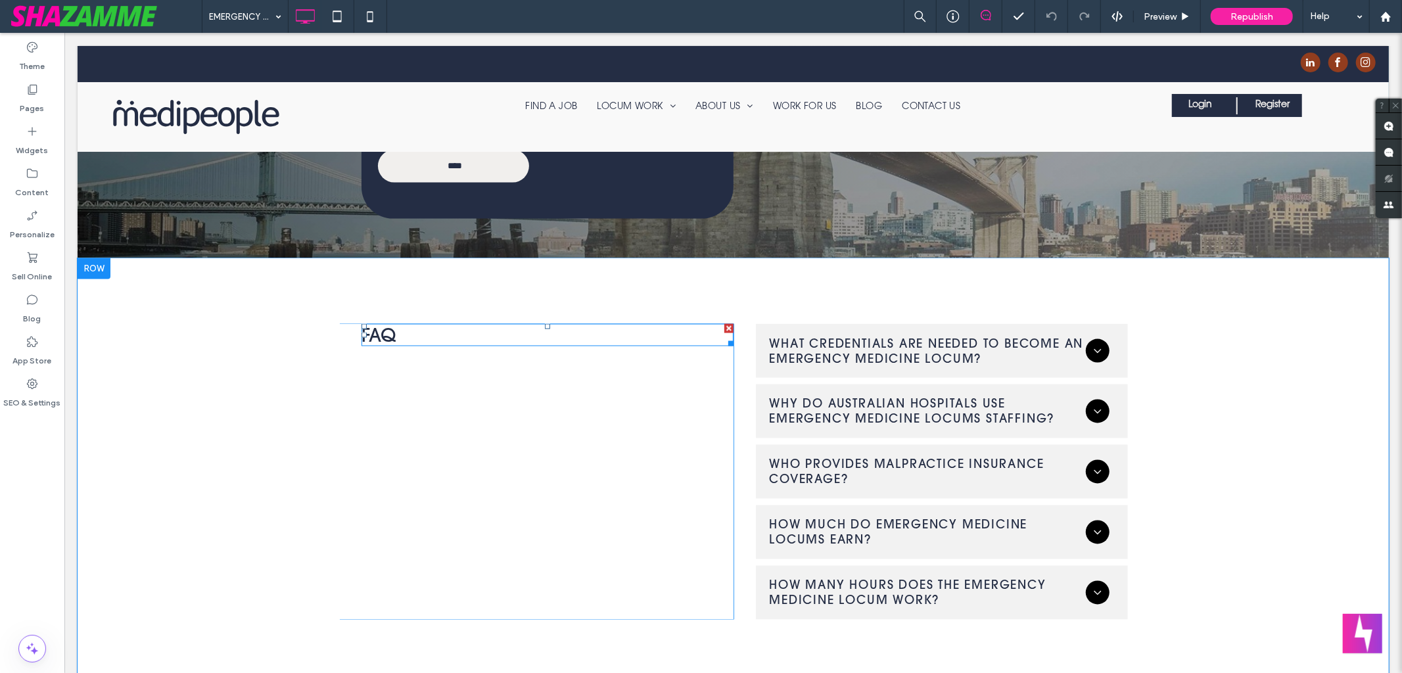
click at [724, 323] on div at bounding box center [728, 327] width 9 height 9
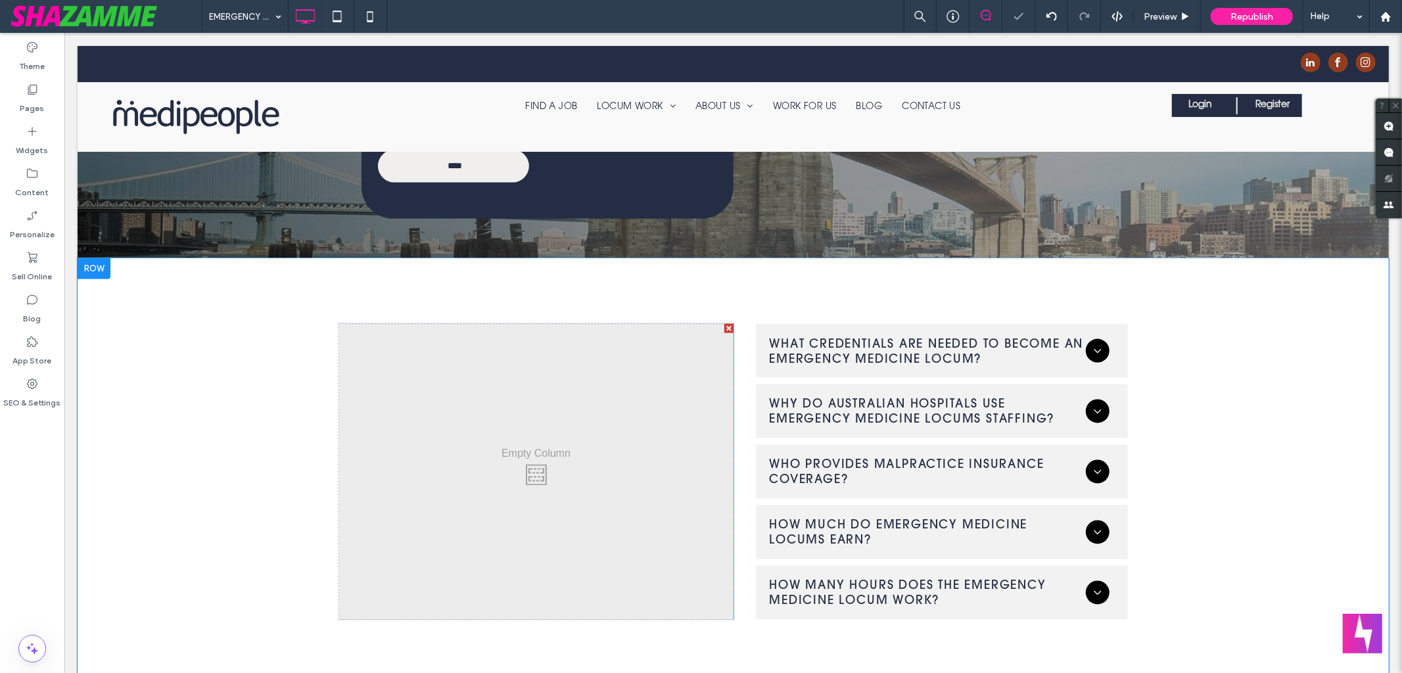
click at [724, 323] on div at bounding box center [728, 327] width 9 height 9
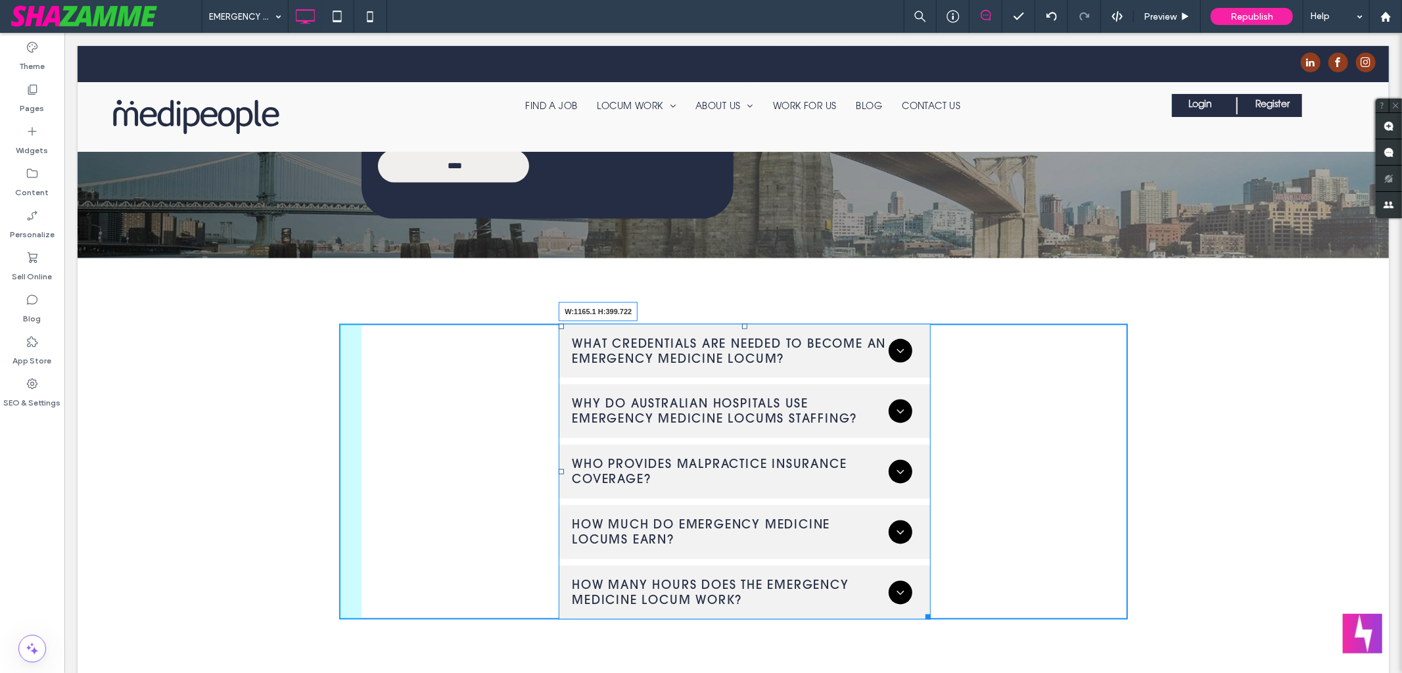
drag, startPoint x: 923, startPoint y: 515, endPoint x: 1173, endPoint y: 510, distance: 250.5
click at [1173, 510] on div "What Credentials Are Needed to Become an Emergency Medicine Locum? You will nee…" at bounding box center [733, 475] width 1312 height 434
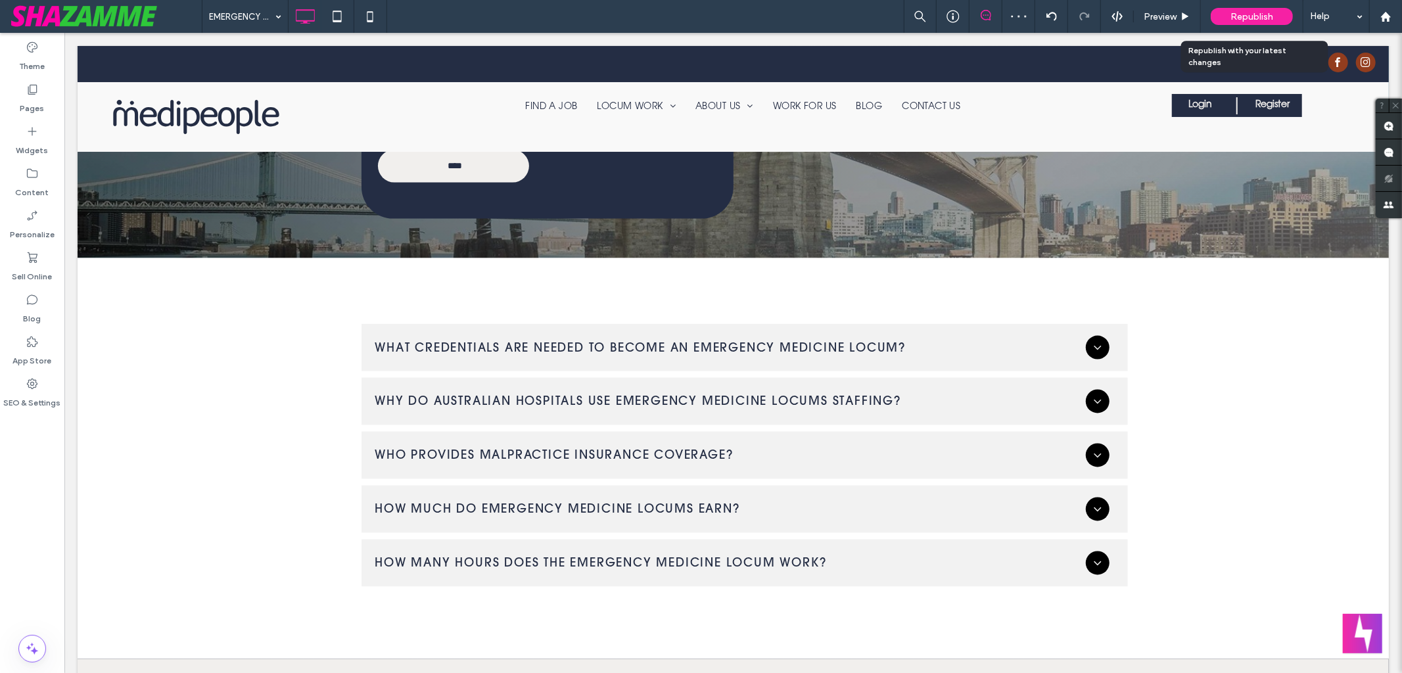
click at [1237, 17] on span "Republish" at bounding box center [1252, 16] width 43 height 11
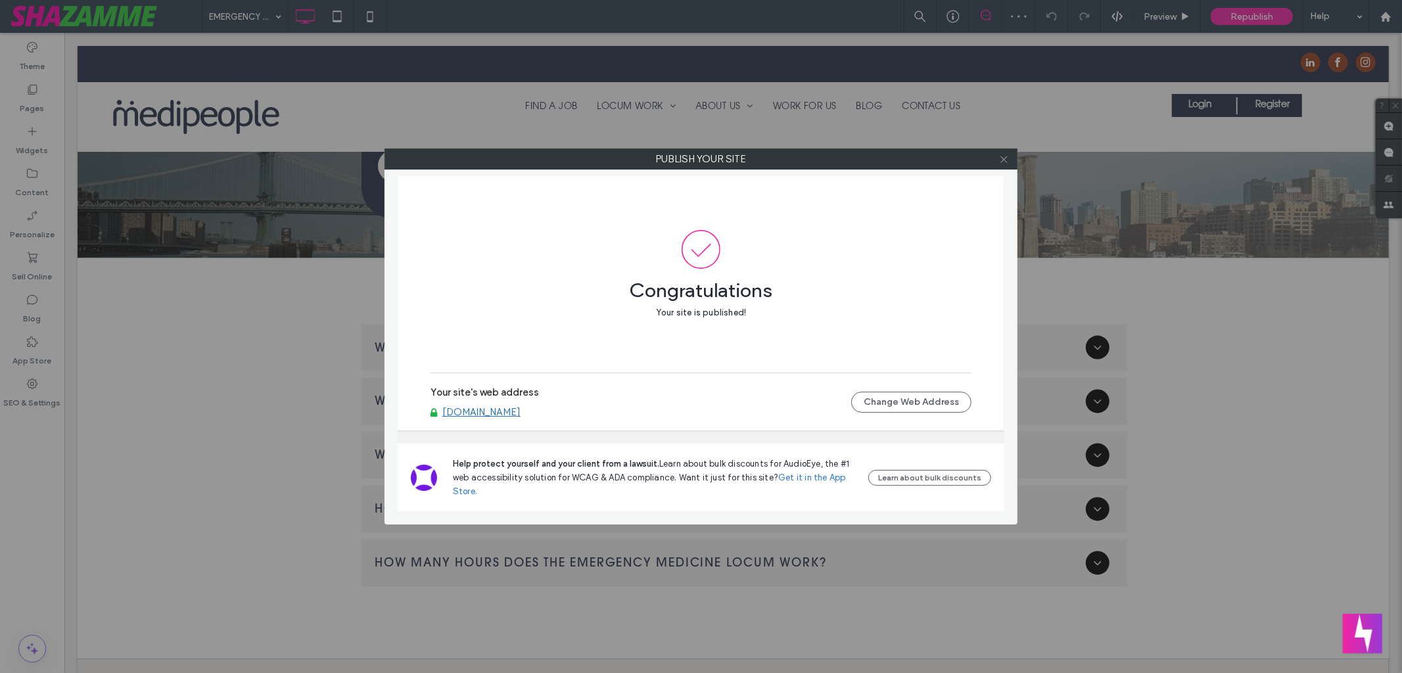
click at [1003, 162] on icon at bounding box center [1004, 159] width 10 height 10
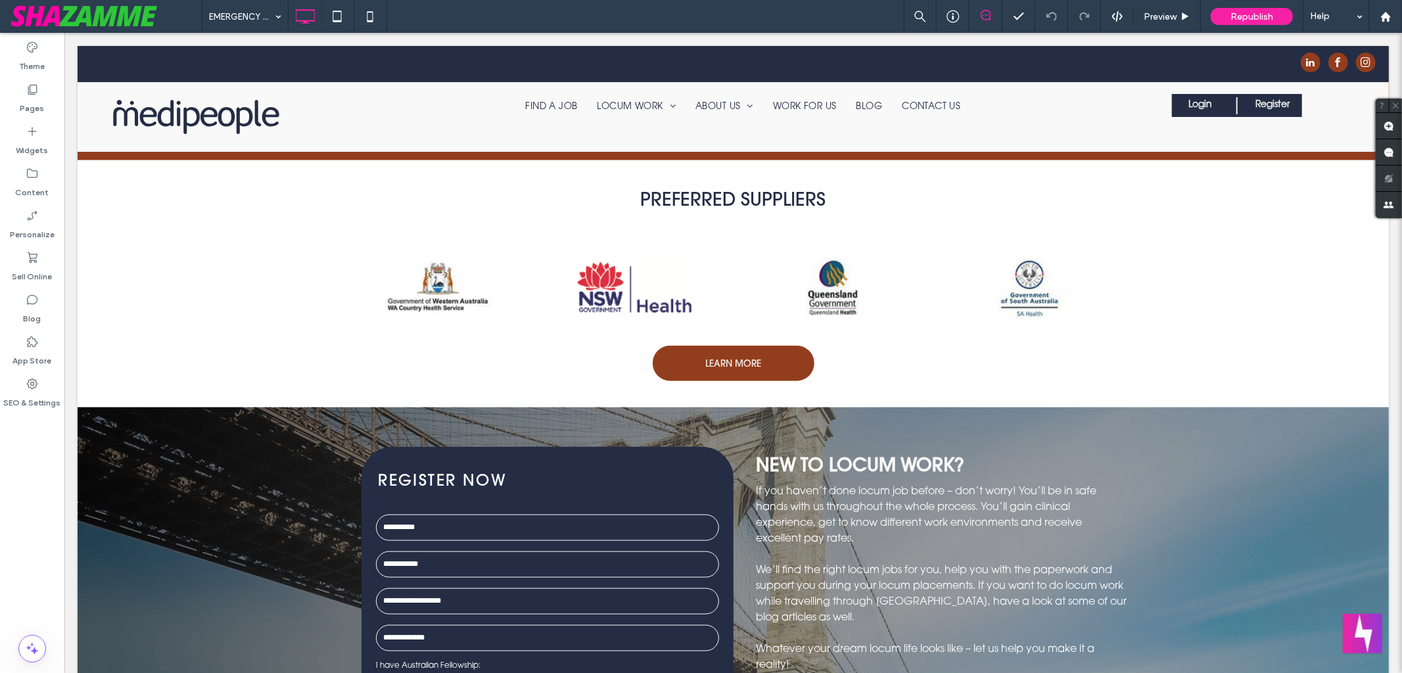
scroll to position [1146, 0]
